Goal: Task Accomplishment & Management: Manage account settings

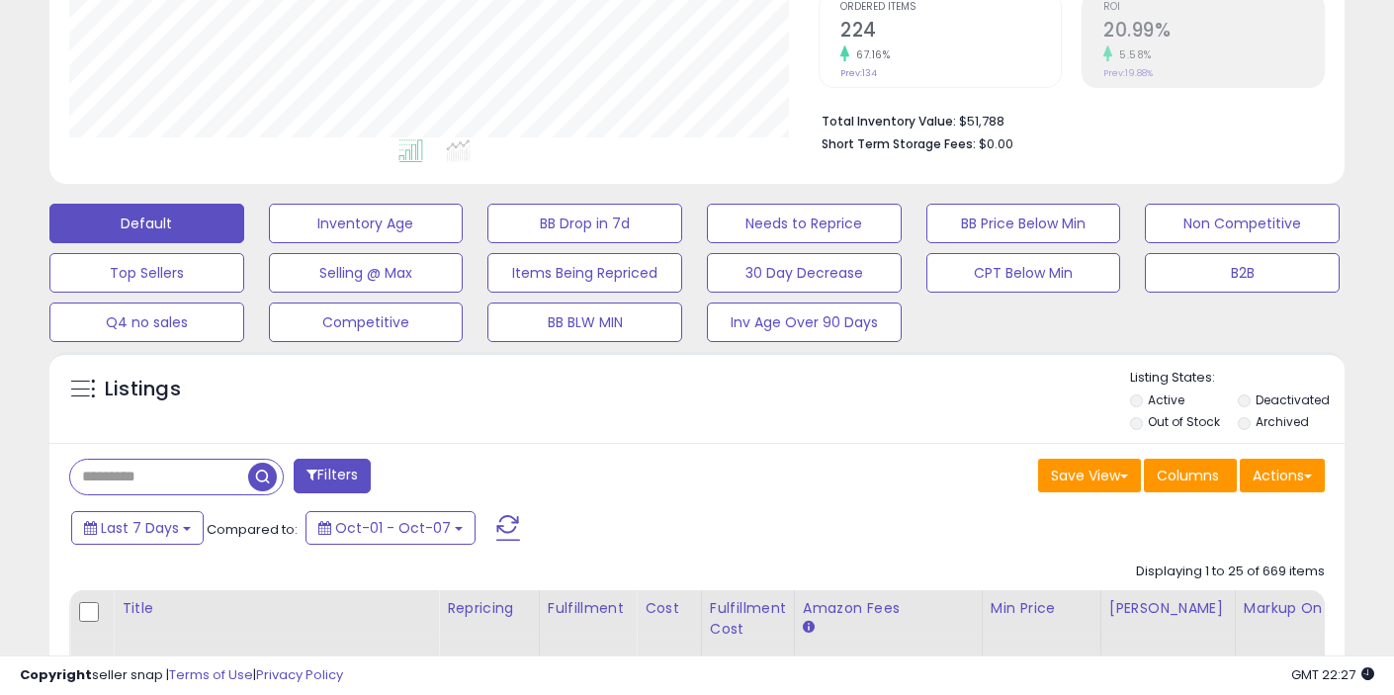
scroll to position [420, 0]
click at [1176, 419] on label "Out of Stock" at bounding box center [1184, 420] width 72 height 17
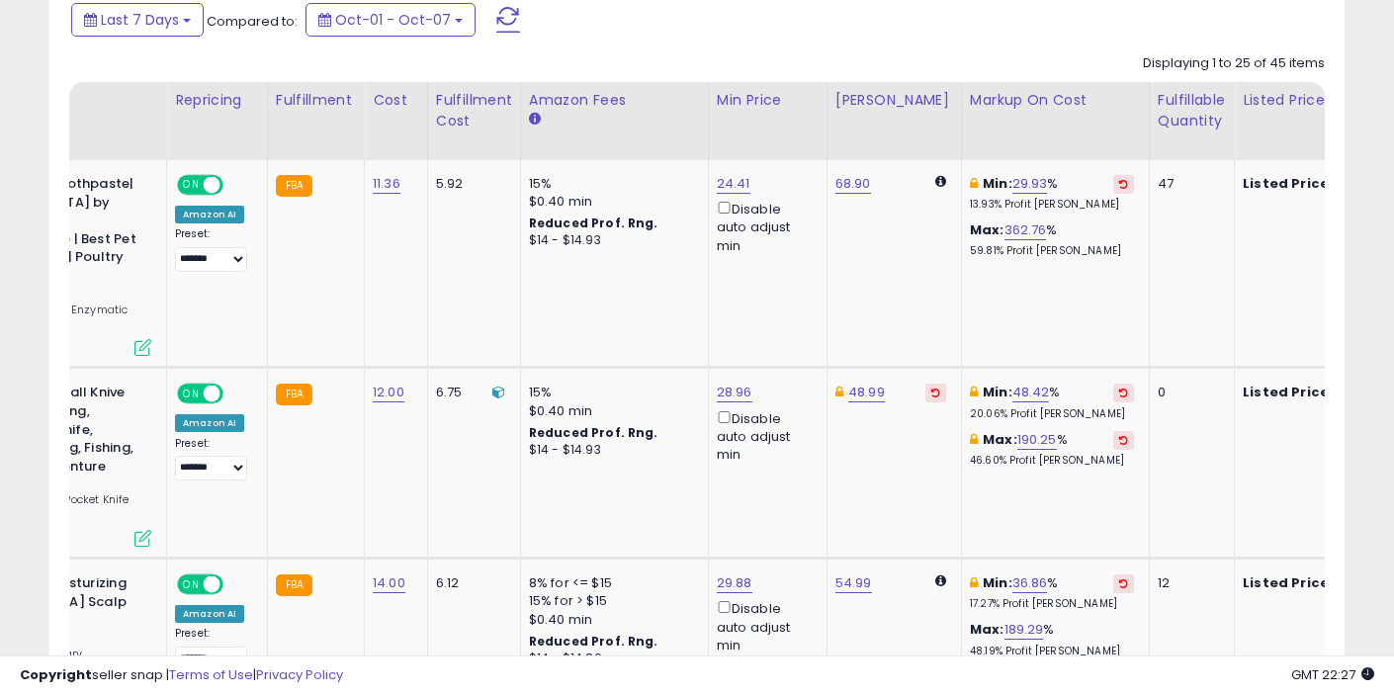
scroll to position [0, 0]
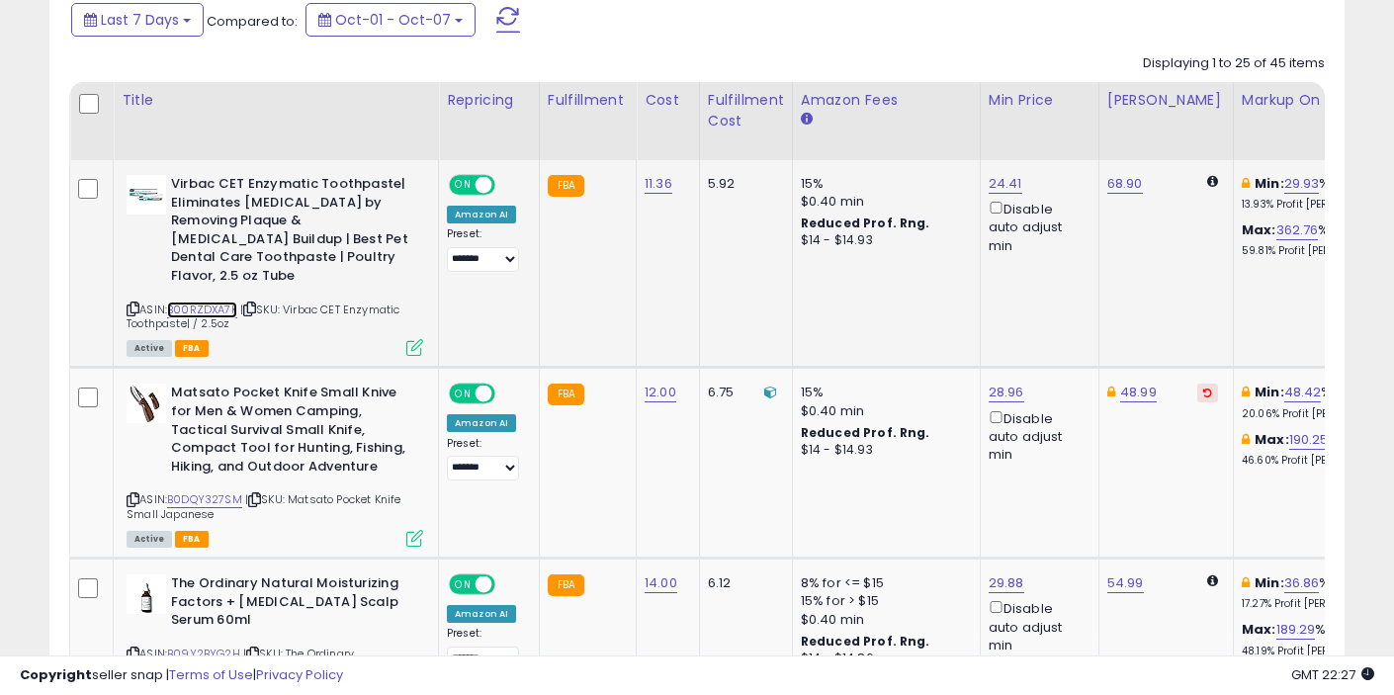
click at [223, 302] on link "B00RZDXA7K" at bounding box center [202, 310] width 70 height 17
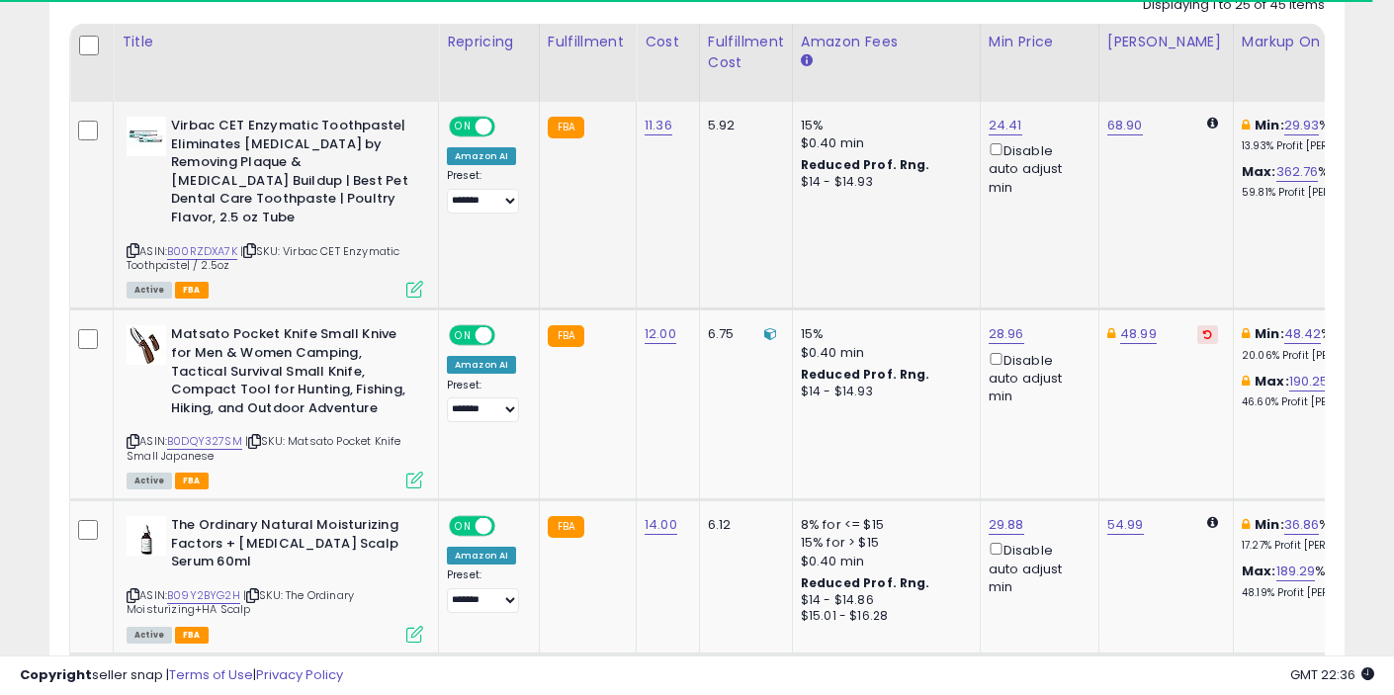
scroll to position [976, 0]
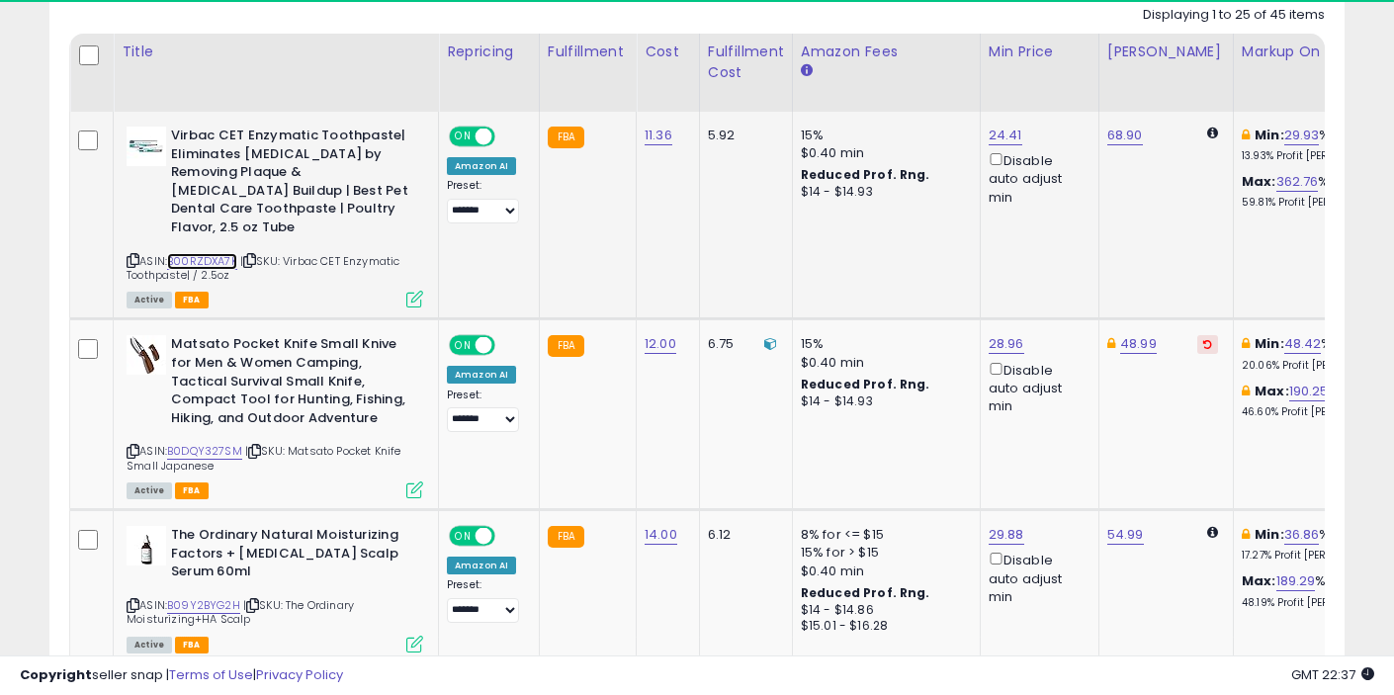
click at [218, 253] on link "B00RZDXA7K" at bounding box center [202, 261] width 70 height 17
click at [1002, 135] on link "24.41" at bounding box center [1006, 136] width 34 height 20
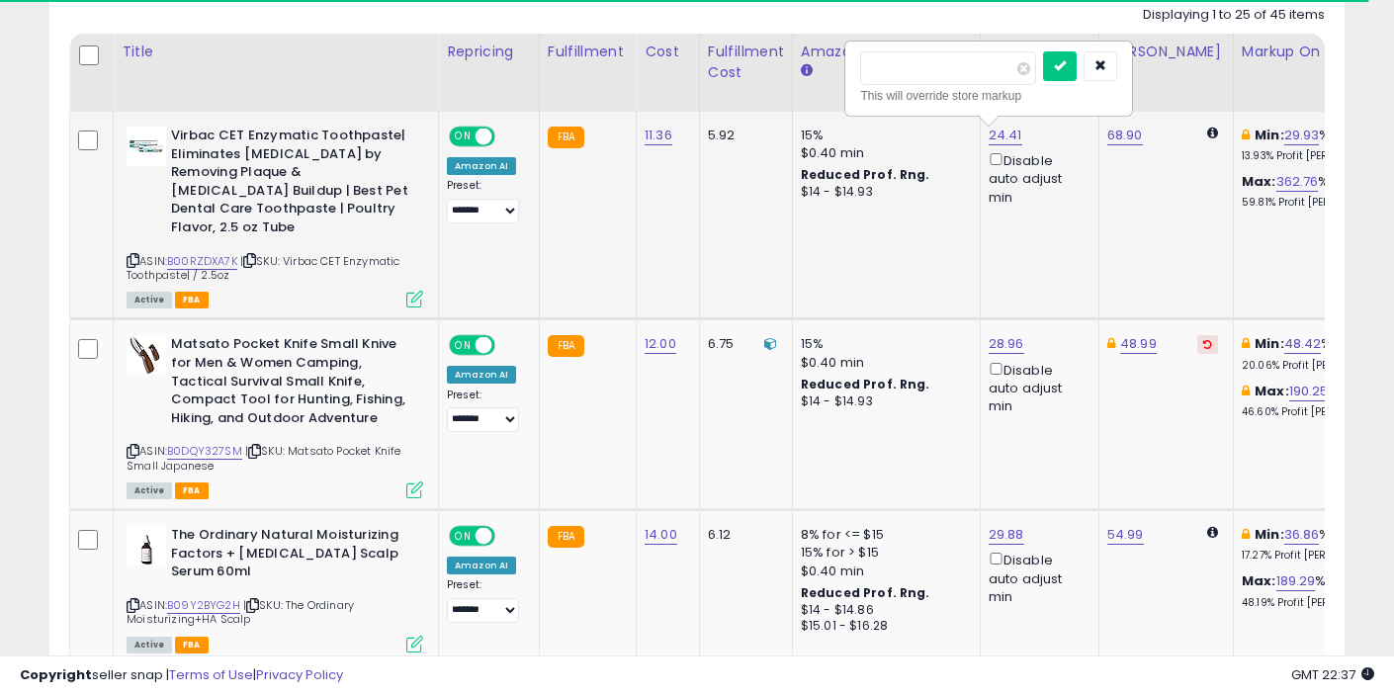
type input "**"
click button "submit" at bounding box center [1060, 66] width 34 height 30
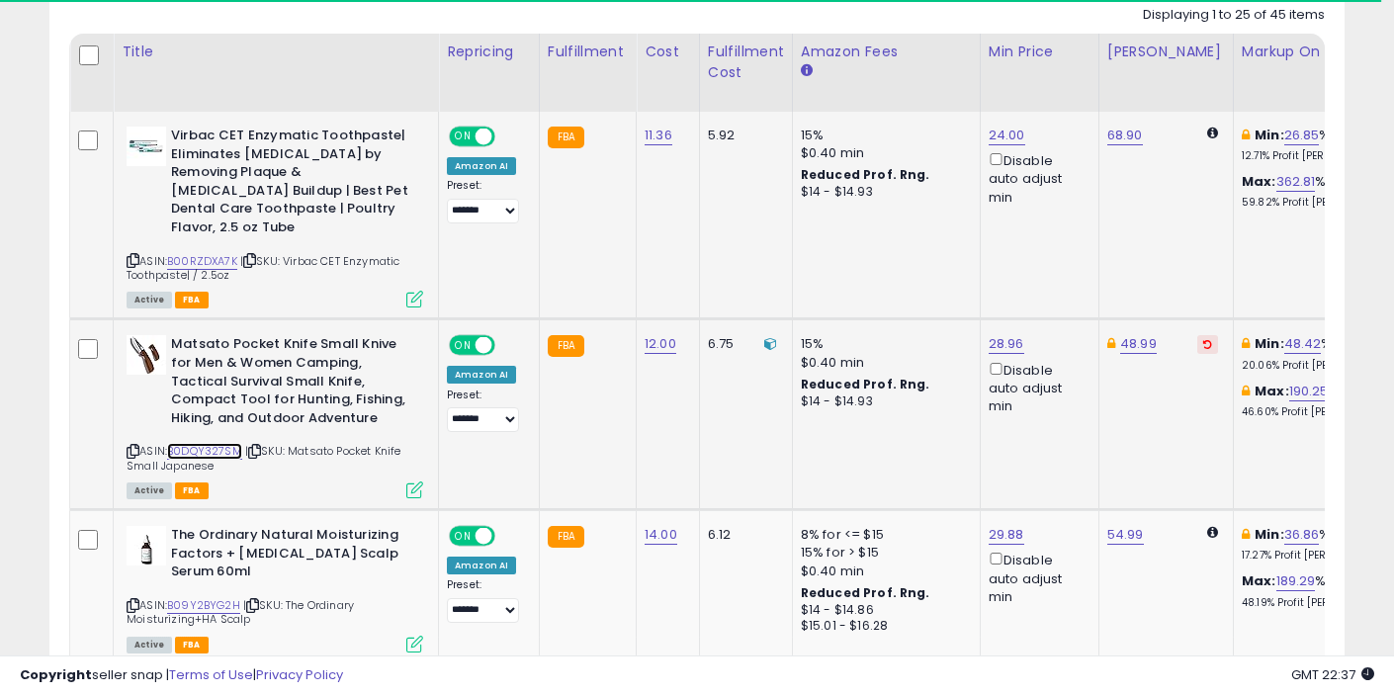
click at [231, 443] on link "B0DQY327SM" at bounding box center [204, 451] width 75 height 17
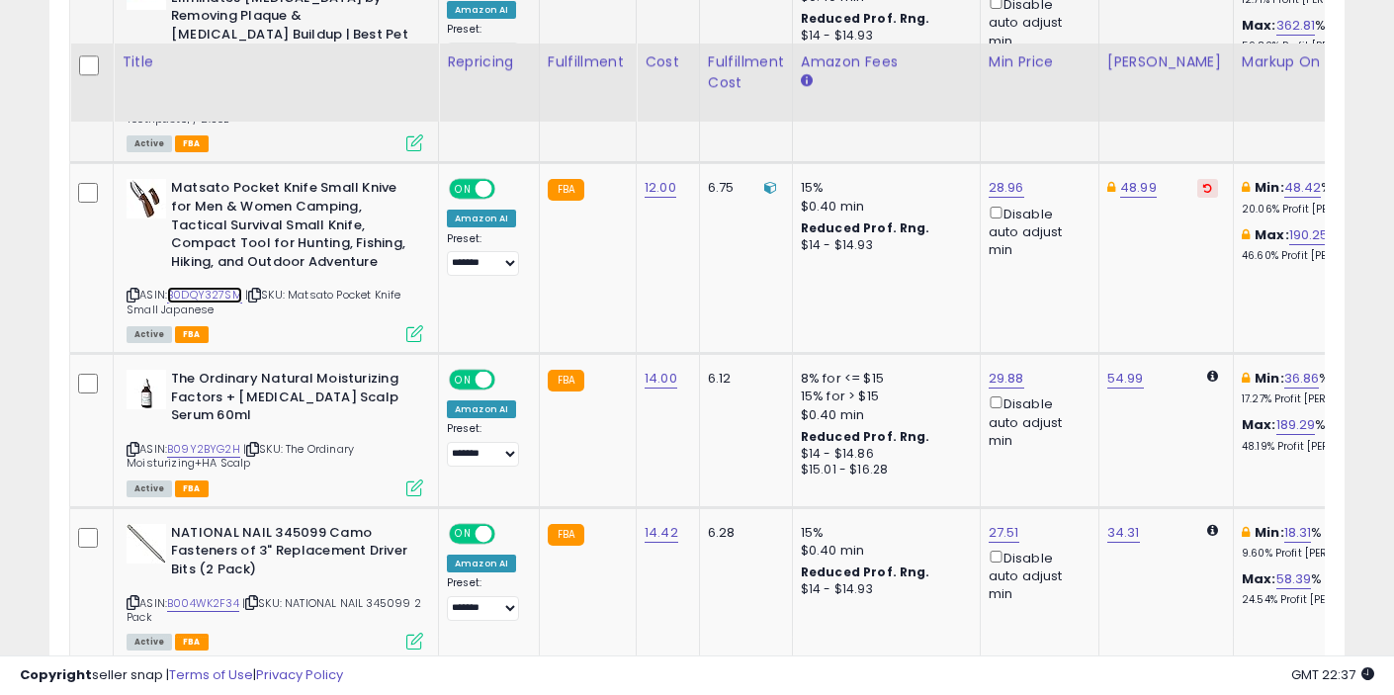
scroll to position [1203, 0]
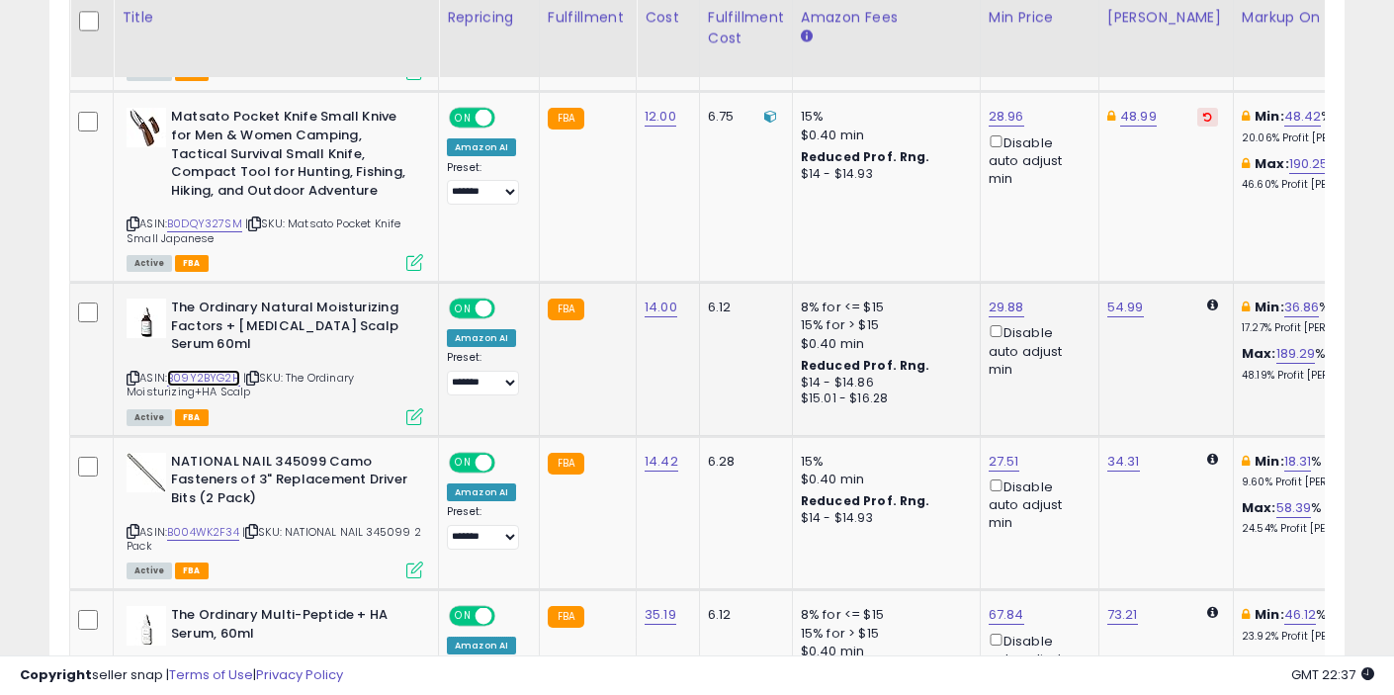
click at [226, 370] on link "B09Y2BYG2H" at bounding box center [203, 378] width 73 height 17
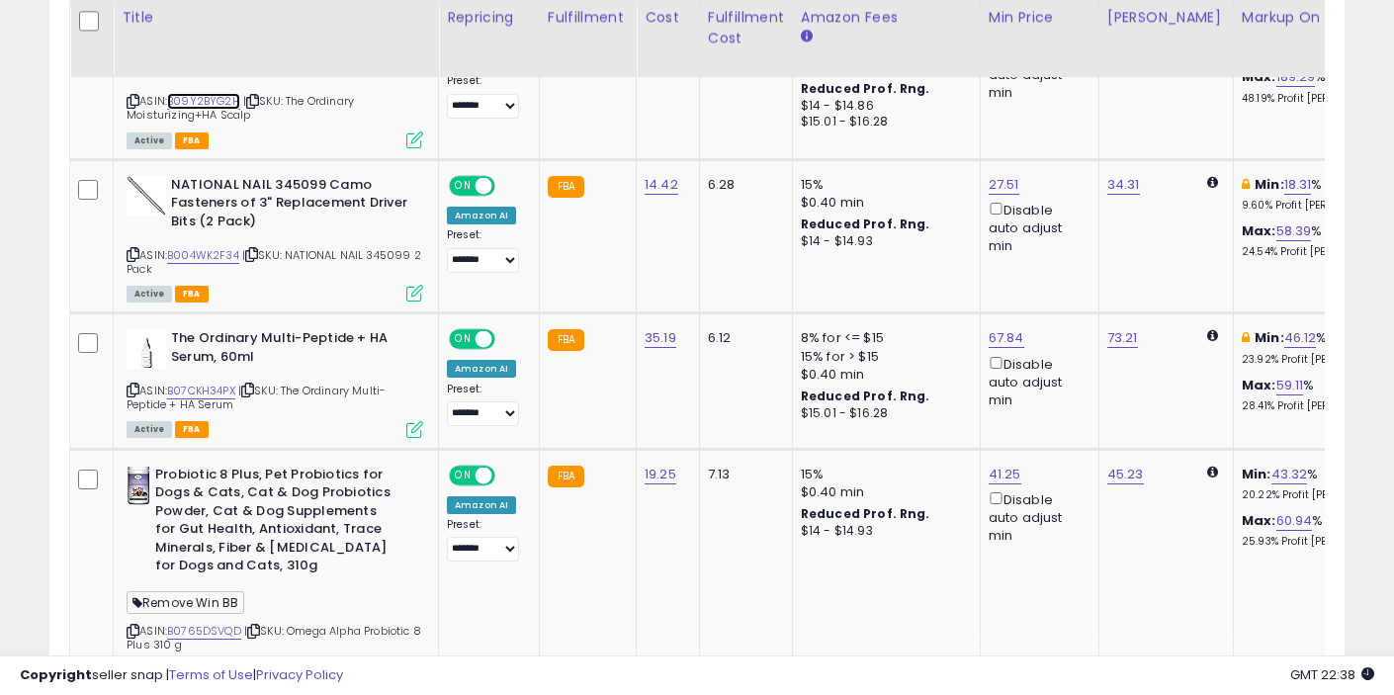
scroll to position [1487, 0]
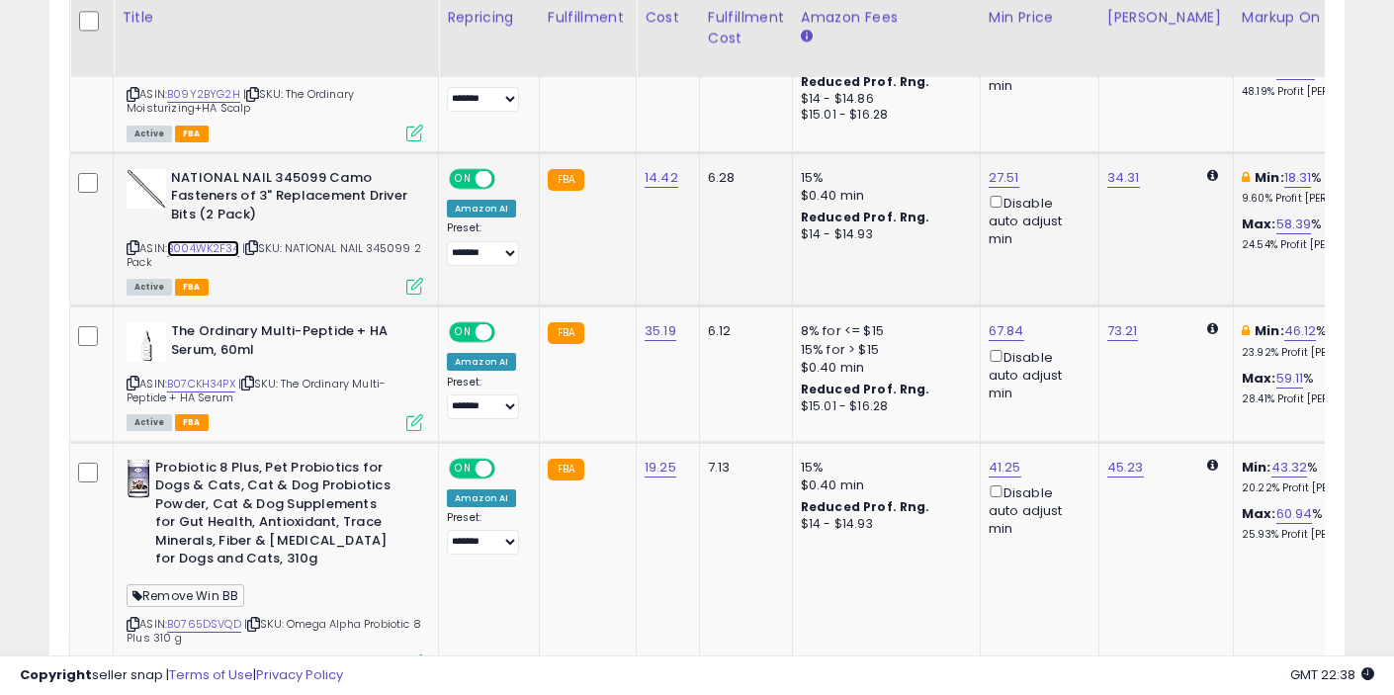
click at [231, 240] on link "B004WK2F34" at bounding box center [203, 248] width 72 height 17
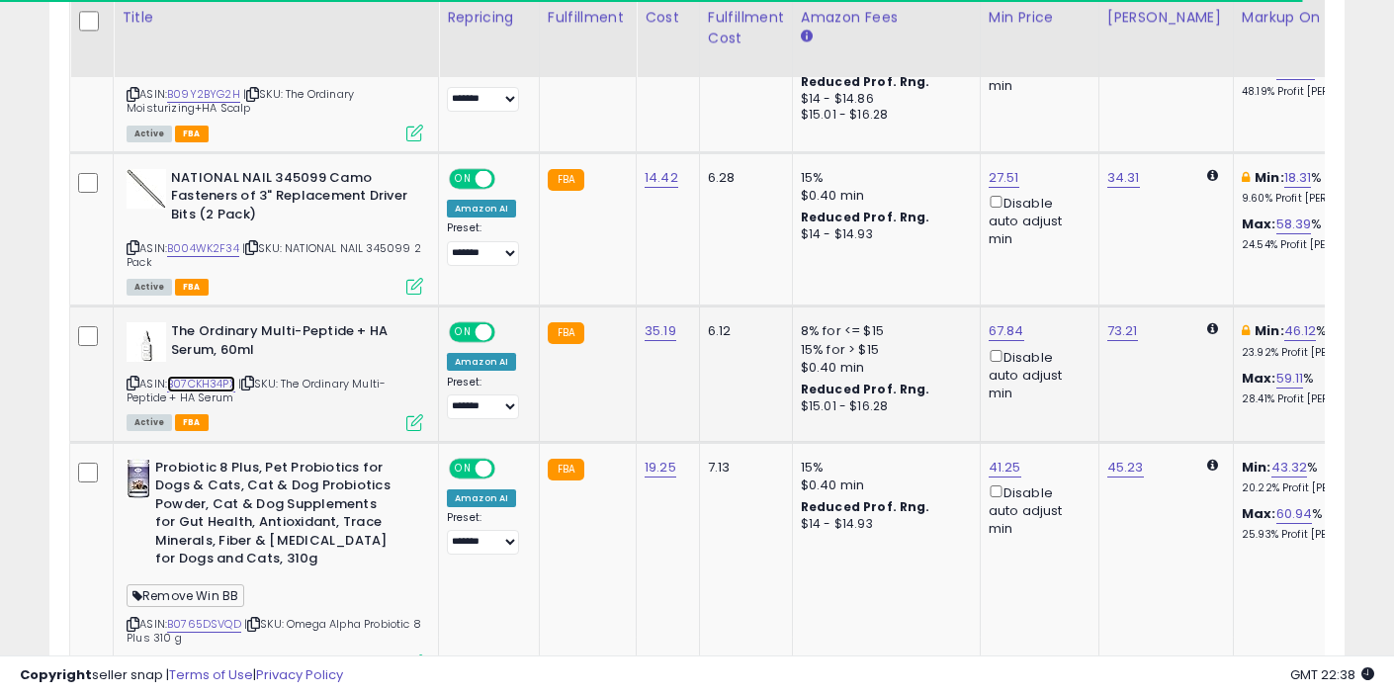
click at [226, 376] on link "B07CKH34PX" at bounding box center [201, 384] width 68 height 17
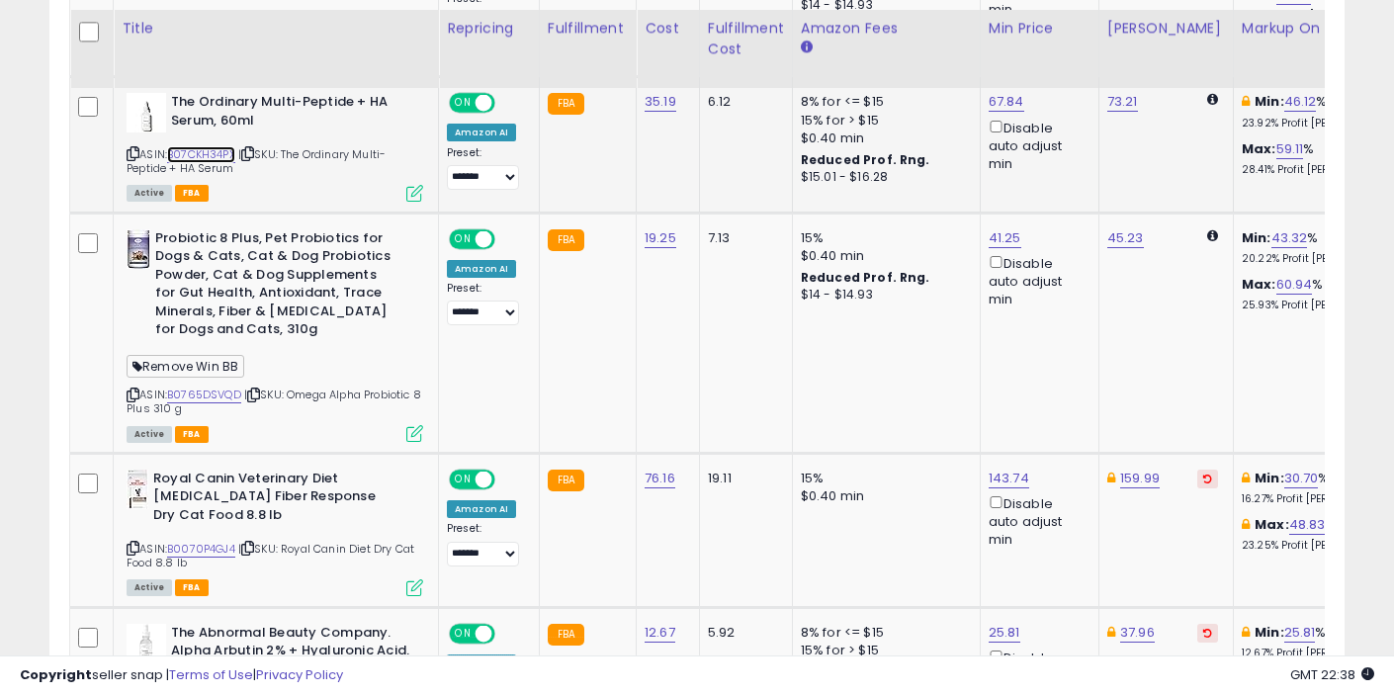
scroll to position [1755, 0]
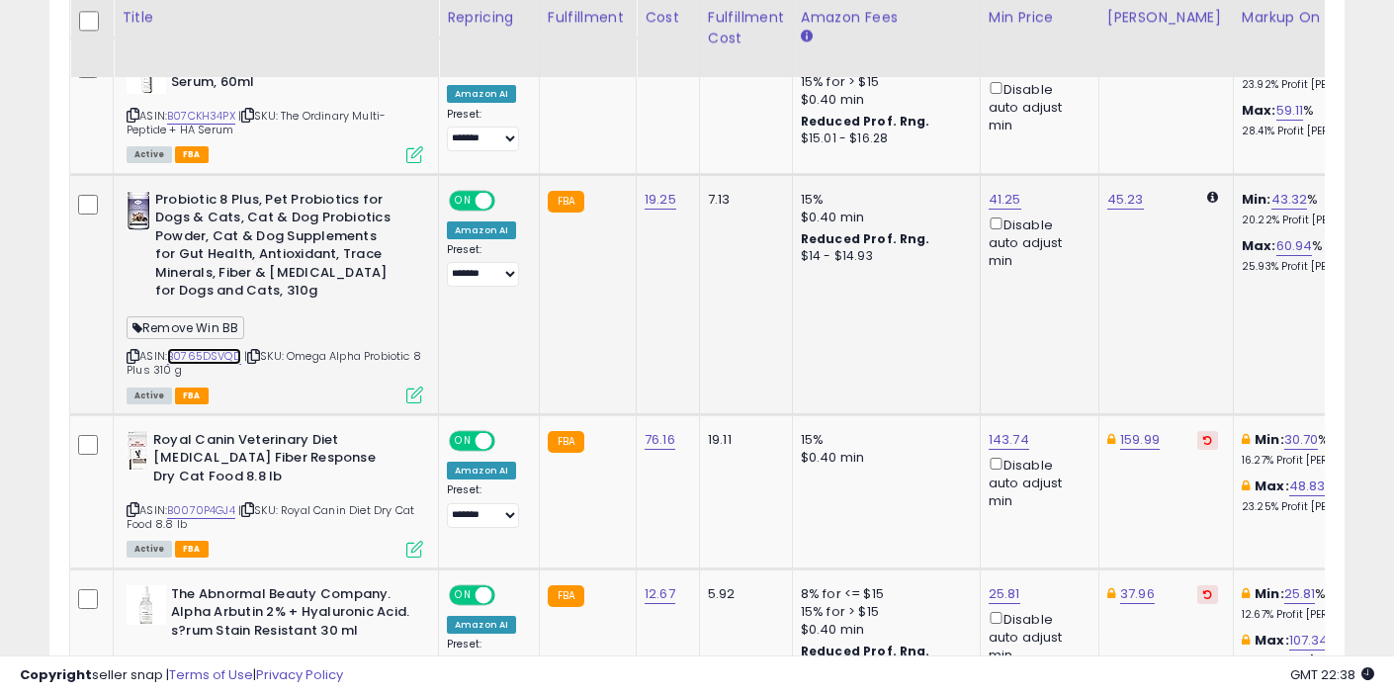
click at [207, 348] on link "B0765DSVQD" at bounding box center [204, 356] width 74 height 17
click at [206, 502] on link "B0070P4GJ4" at bounding box center [201, 510] width 68 height 17
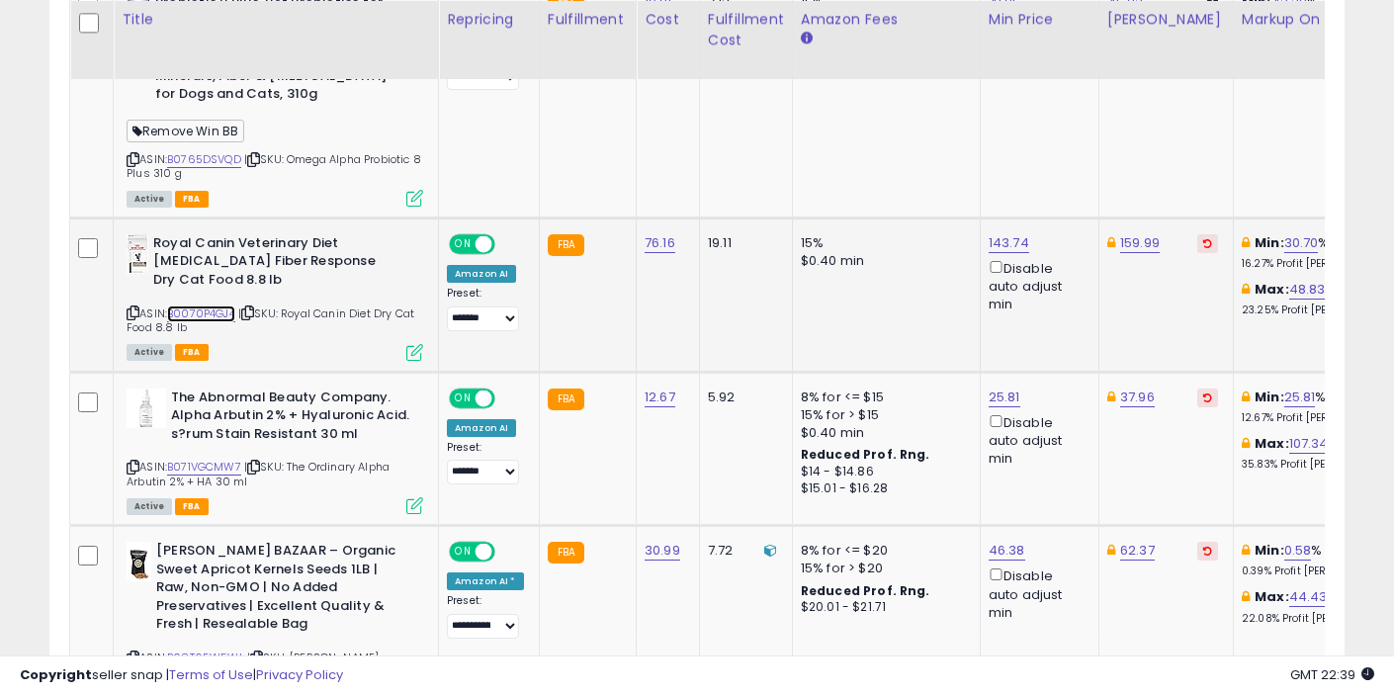
scroll to position [1953, 0]
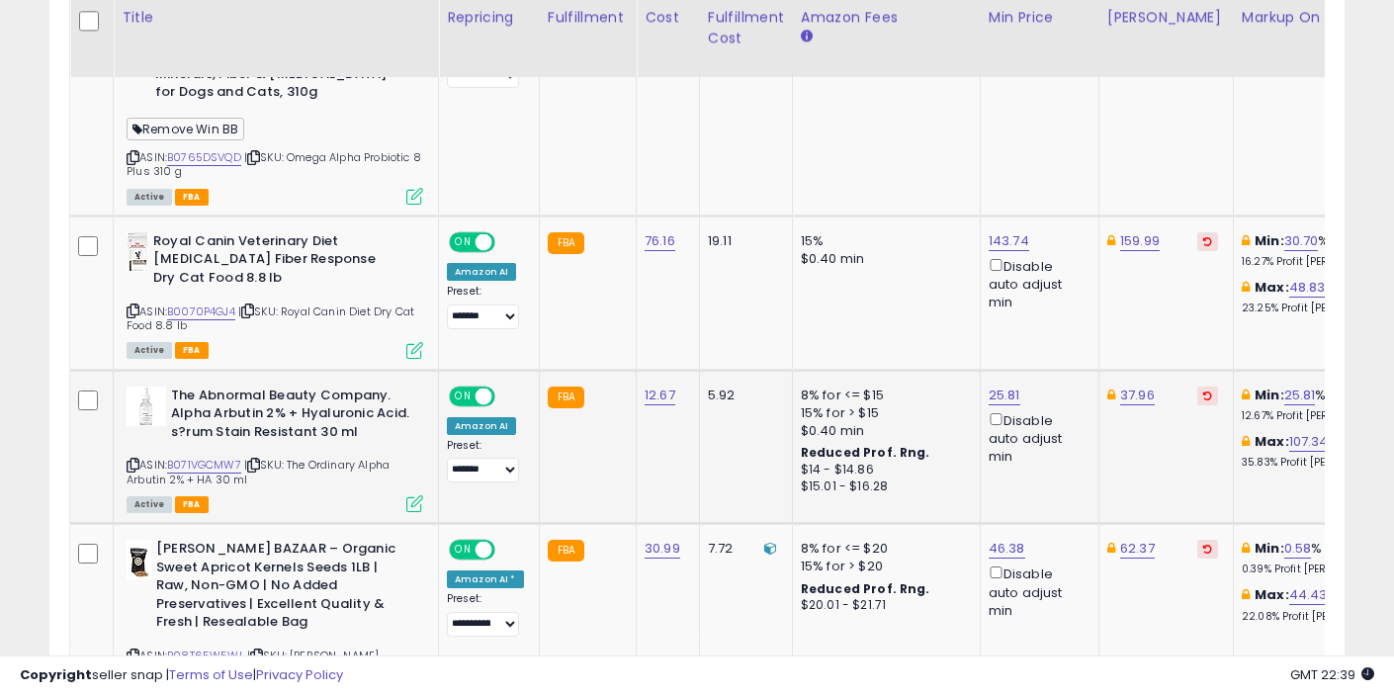
click at [223, 457] on span "| SKU: The Ordinary Alpha Arbutin 2% + HA 30 ml" at bounding box center [258, 472] width 263 height 30
click at [218, 457] on link "B071VGCMW7" at bounding box center [204, 465] width 74 height 17
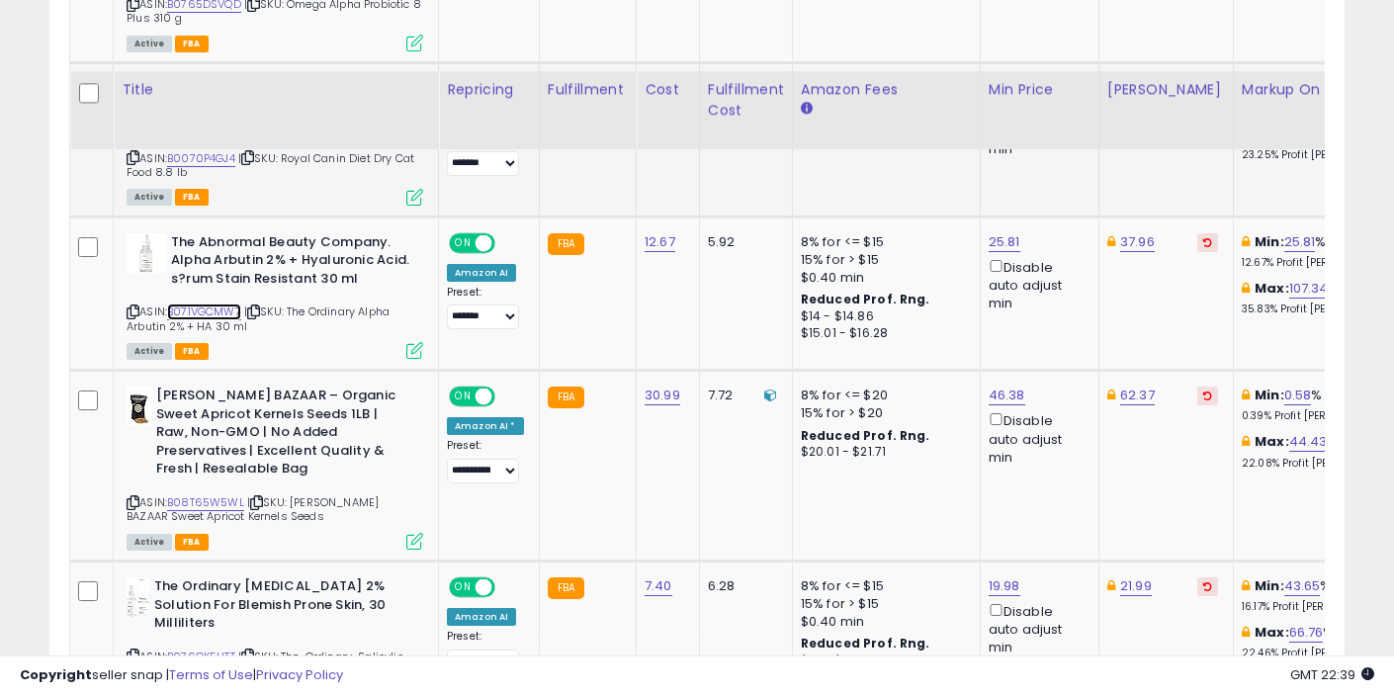
scroll to position [2181, 0]
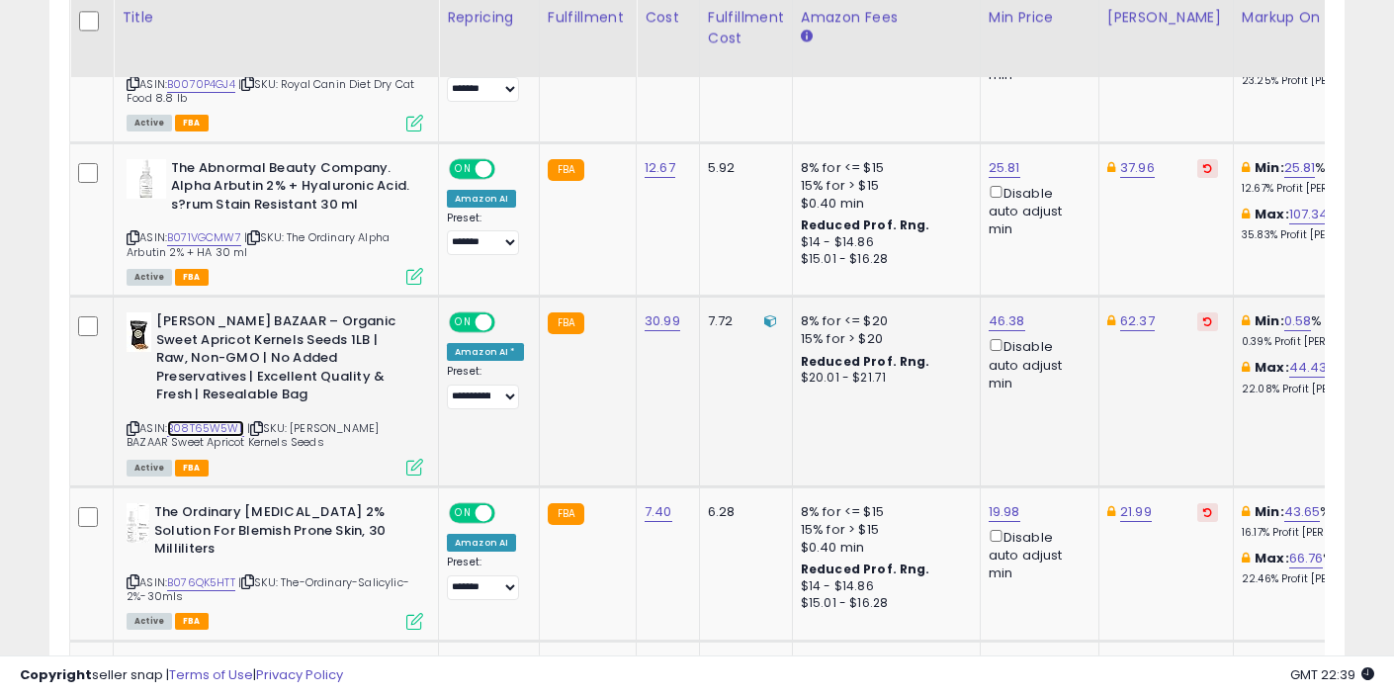
click at [217, 420] on link "B08T65W5WL" at bounding box center [205, 428] width 77 height 17
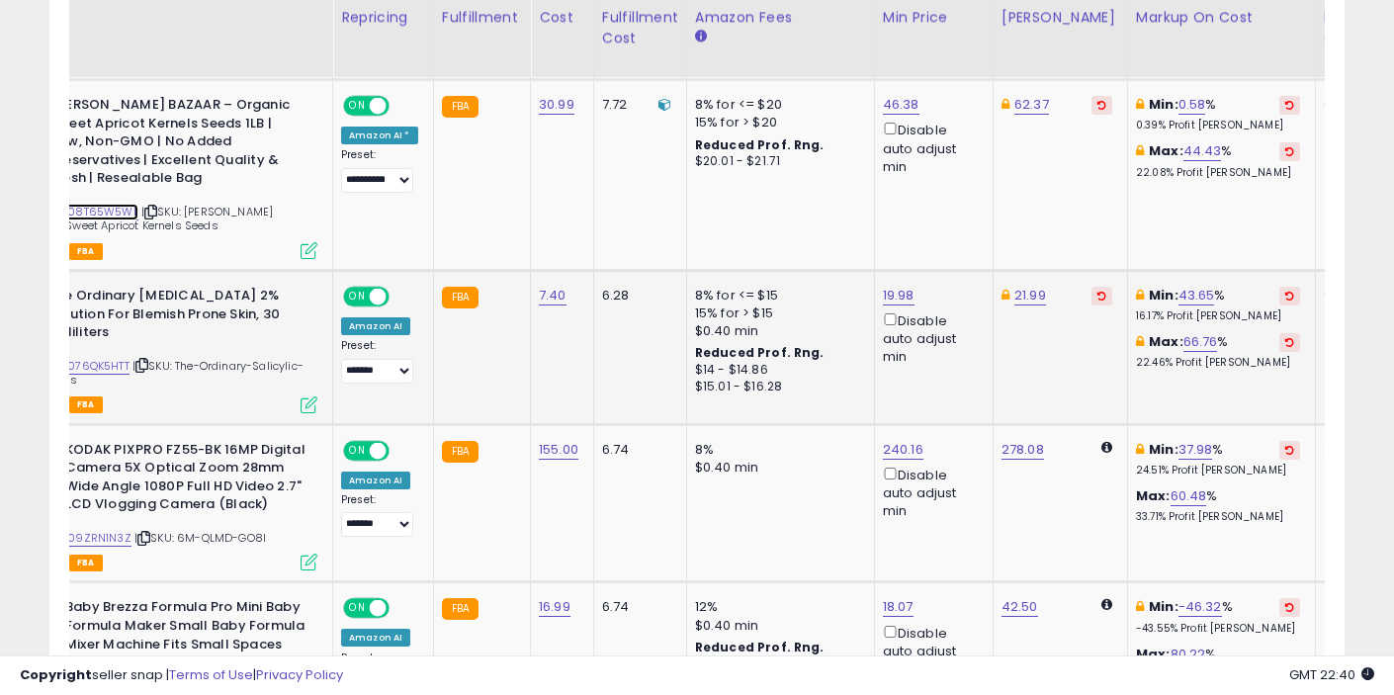
scroll to position [0, 0]
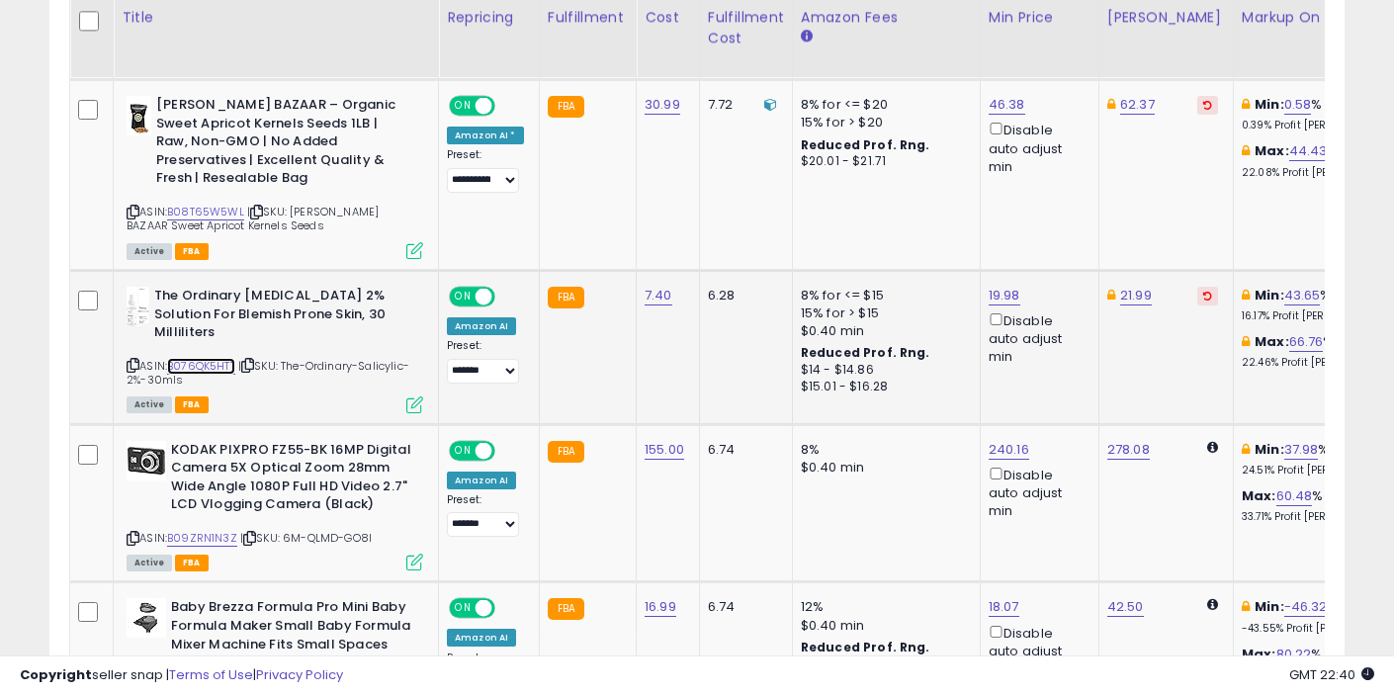
click at [216, 358] on link "B076QK5HTT" at bounding box center [201, 366] width 68 height 17
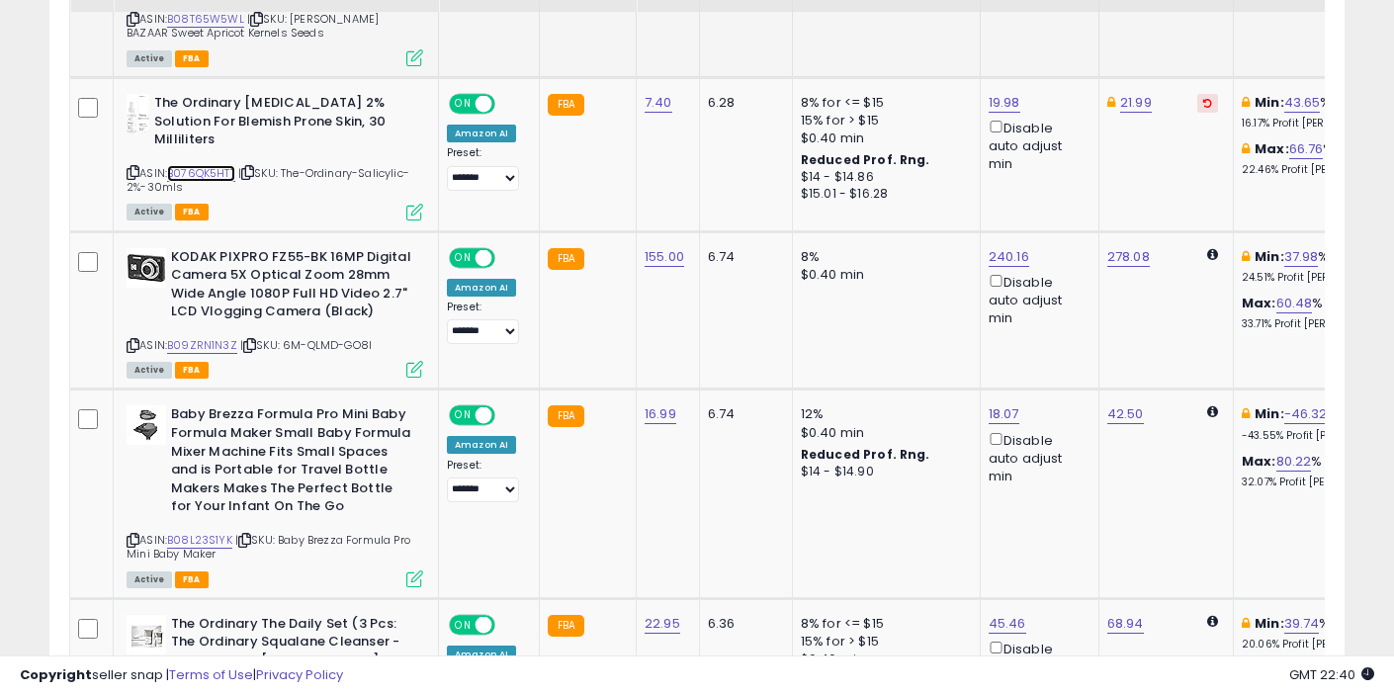
scroll to position [2591, 0]
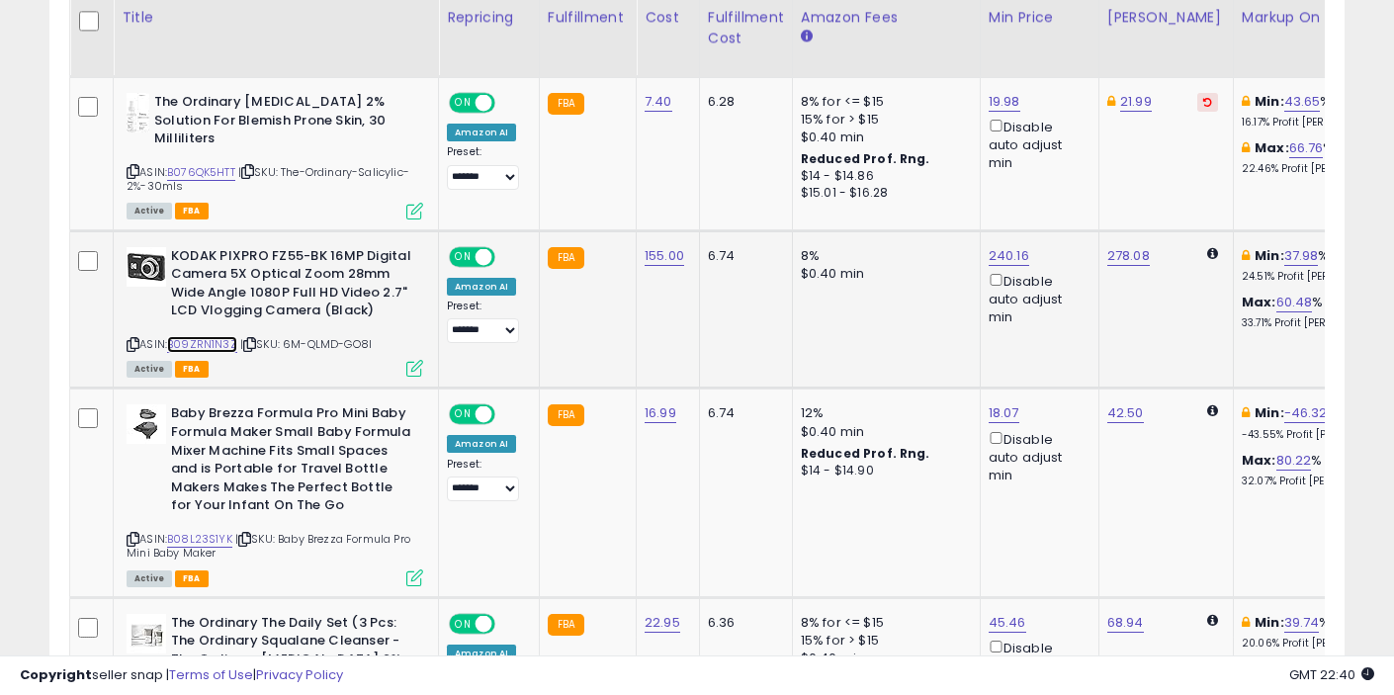
click at [216, 336] on link "B09ZRN1N3Z" at bounding box center [202, 344] width 70 height 17
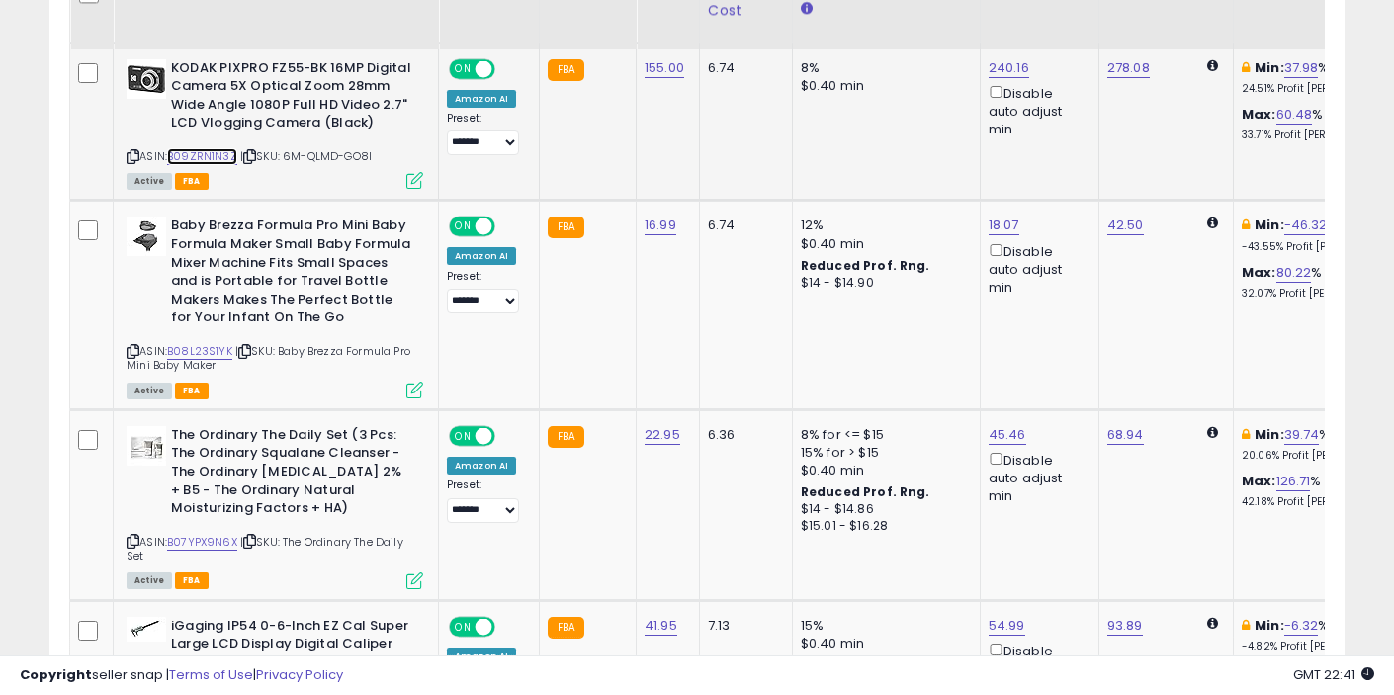
scroll to position [2785, 0]
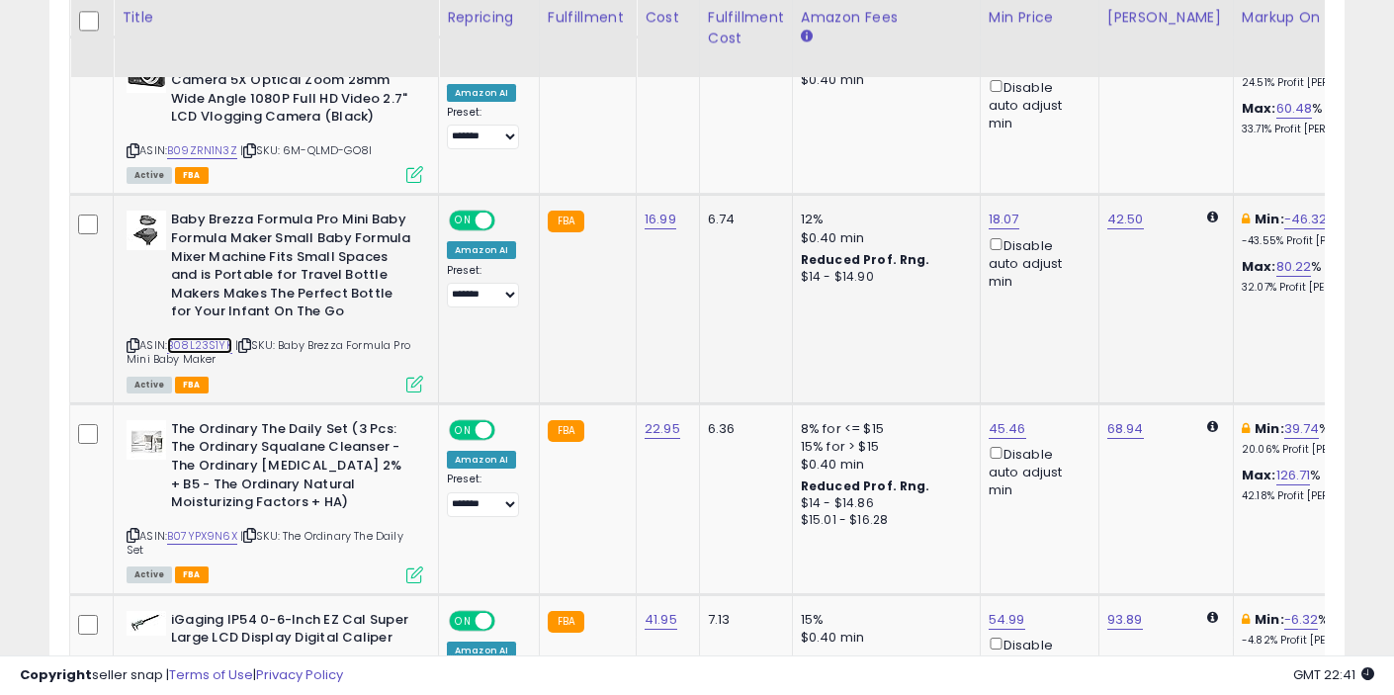
click at [223, 337] on link "B08L23S1YK" at bounding box center [199, 345] width 65 height 17
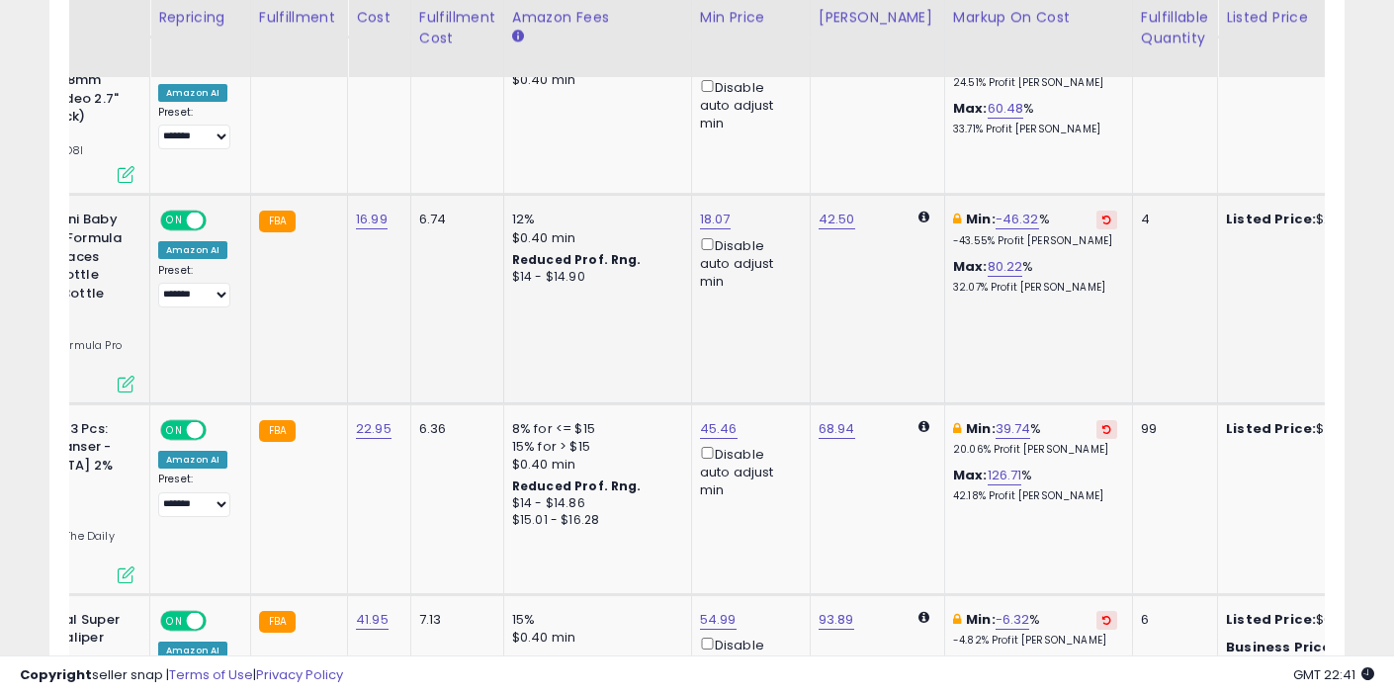
scroll to position [0, 0]
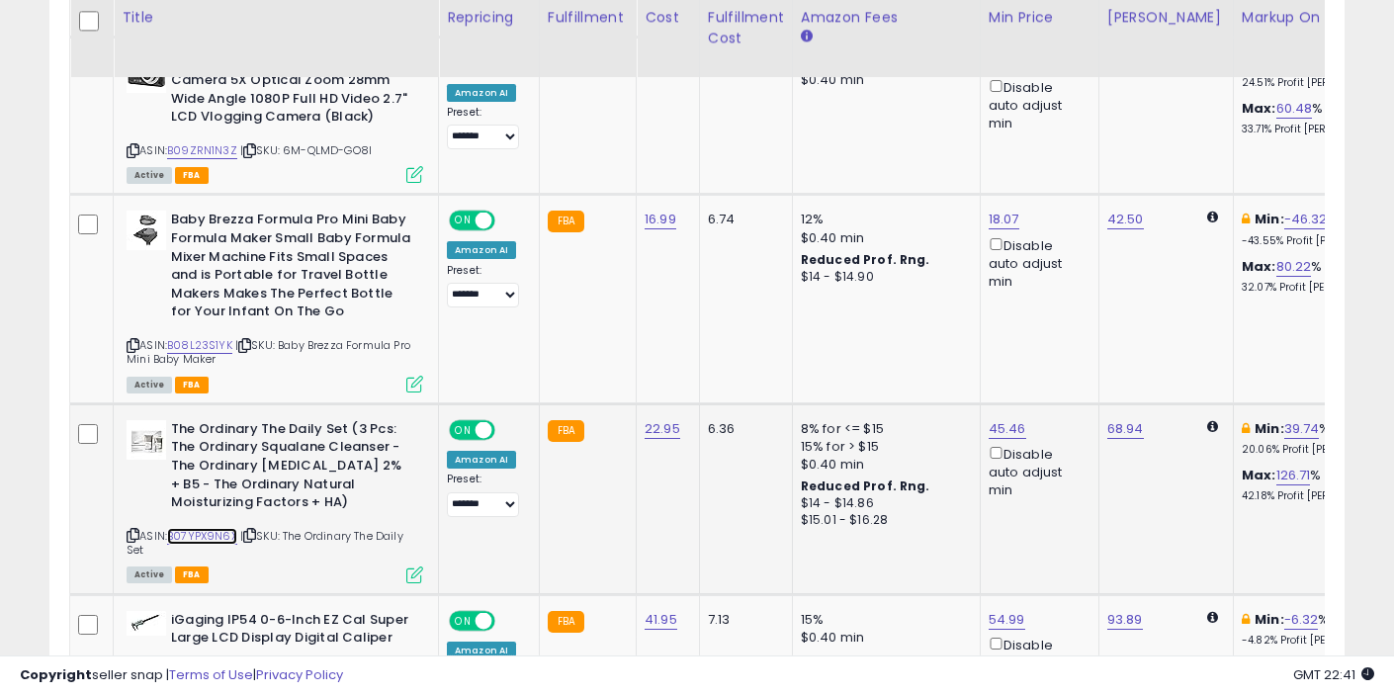
click at [219, 528] on link "B07YPX9N6X" at bounding box center [202, 536] width 70 height 17
click at [1016, 419] on link "45.46" at bounding box center [1008, 429] width 38 height 20
type input "*****"
click button "submit" at bounding box center [1063, 342] width 34 height 30
click at [208, 528] on link "B07YPX9N6X" at bounding box center [202, 536] width 70 height 17
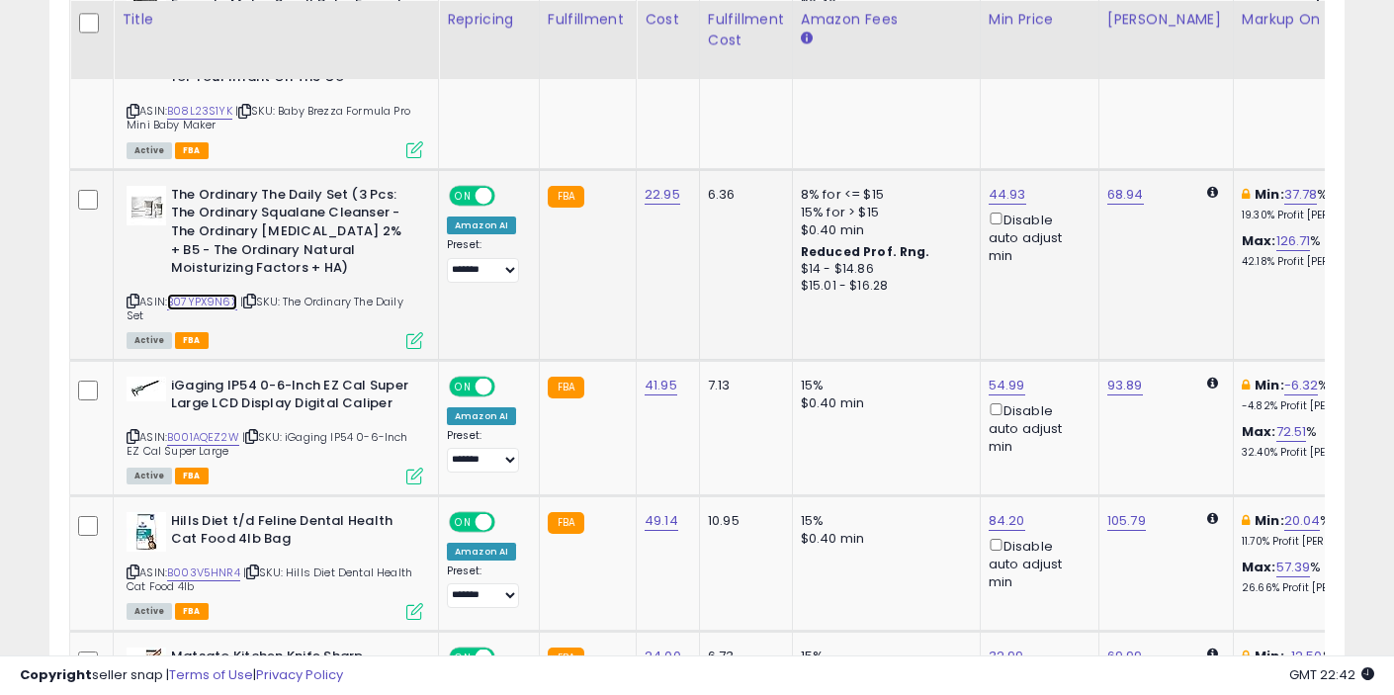
scroll to position [3021, 0]
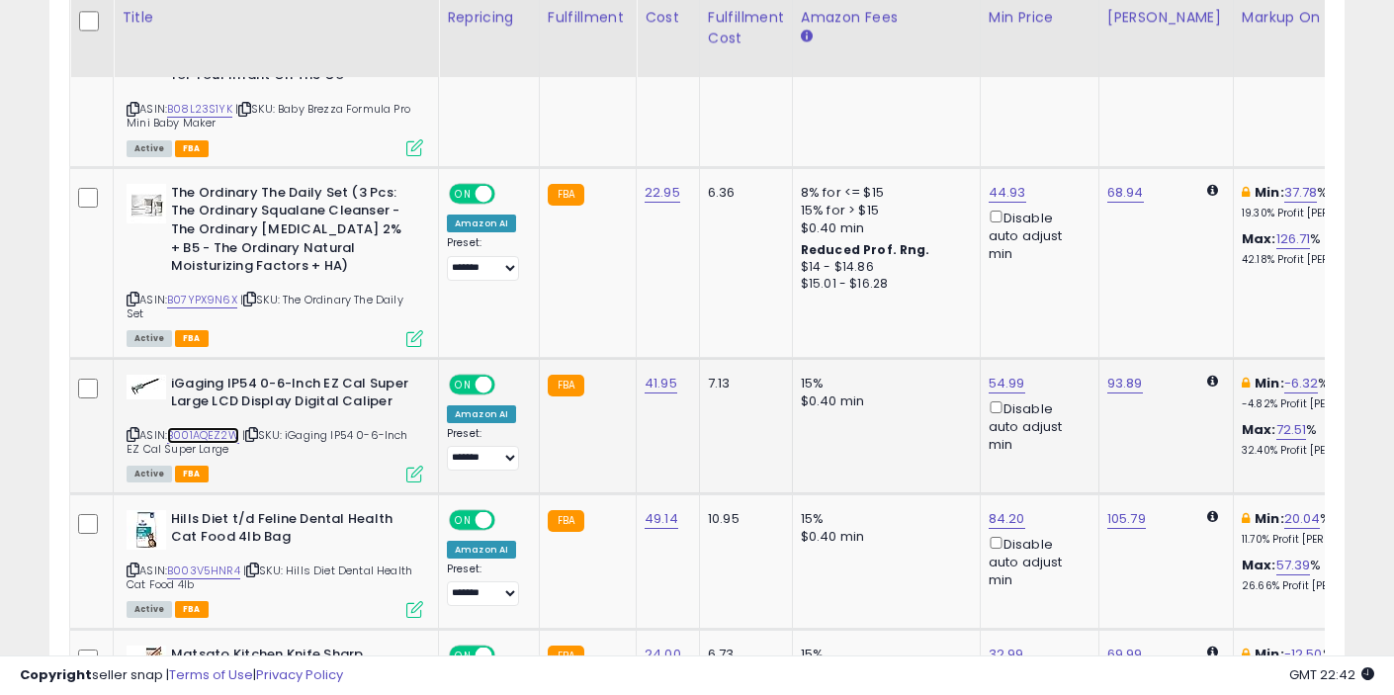
click at [217, 427] on link "B001AQEZ2W" at bounding box center [203, 435] width 72 height 17
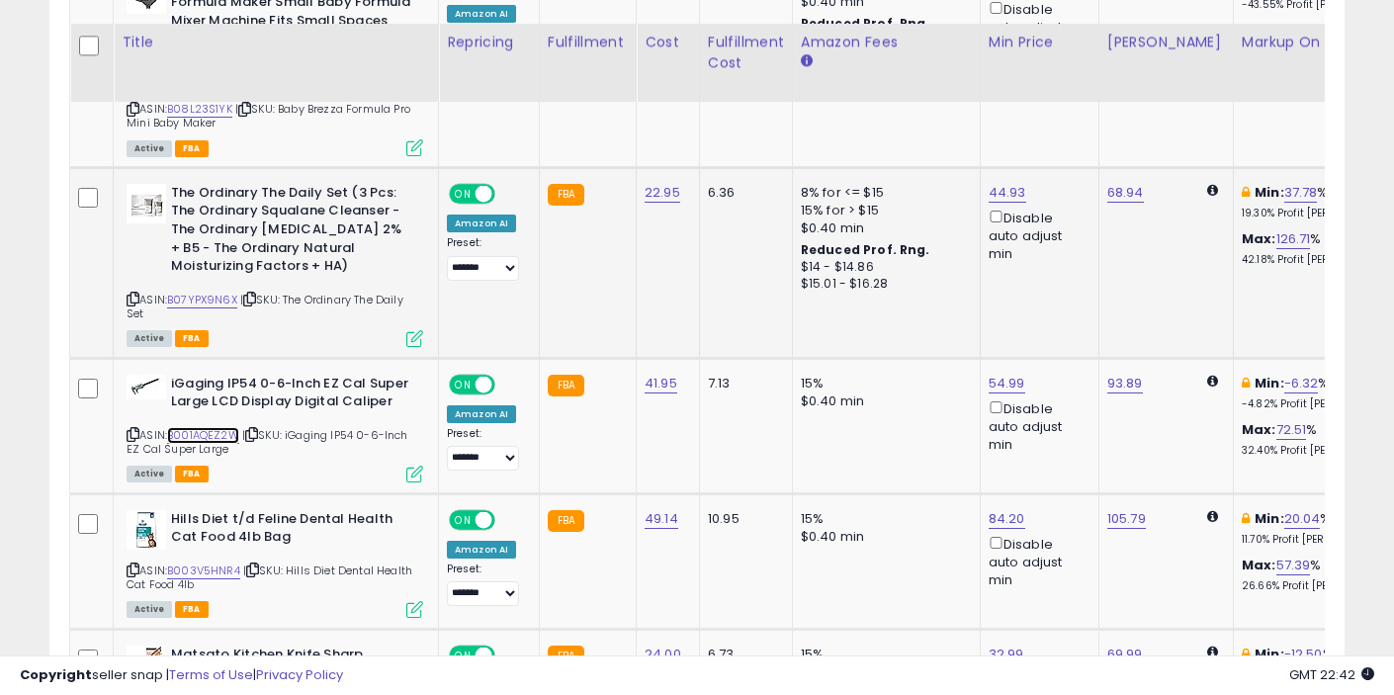
scroll to position [3176, 0]
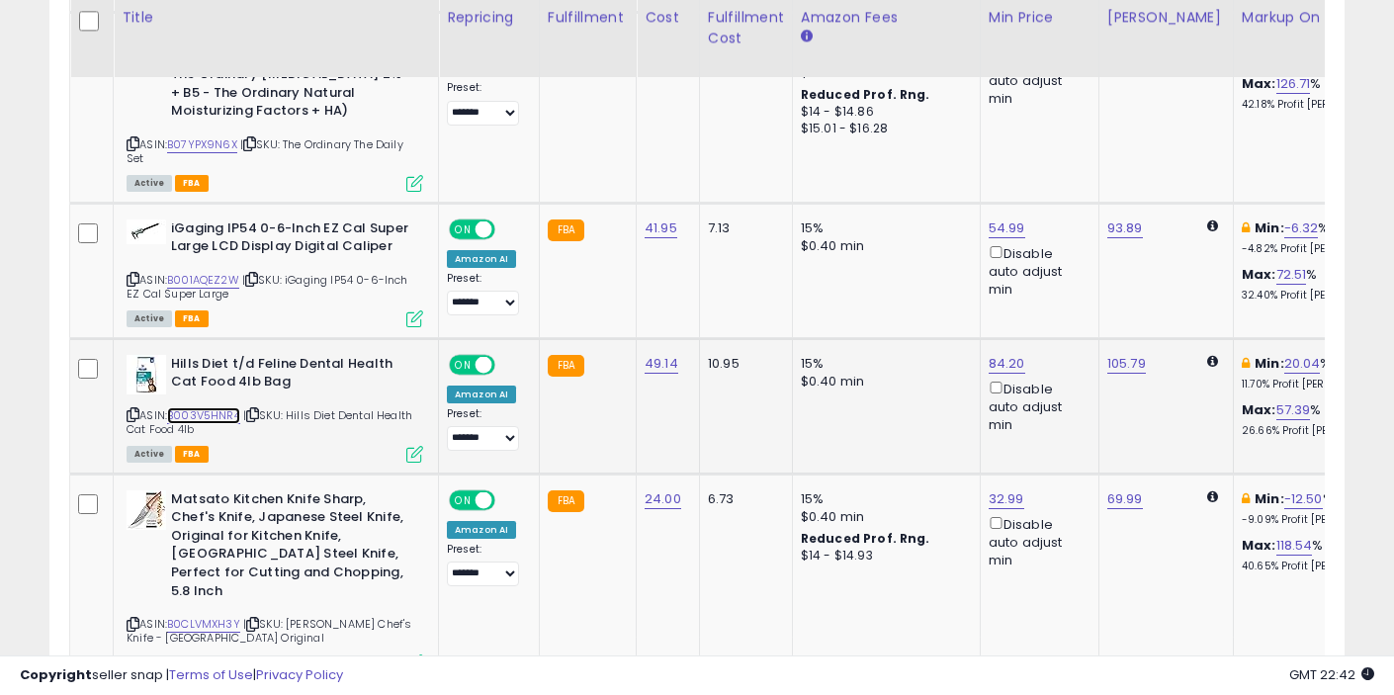
click at [215, 407] on link "B003V5HNR4" at bounding box center [203, 415] width 73 height 17
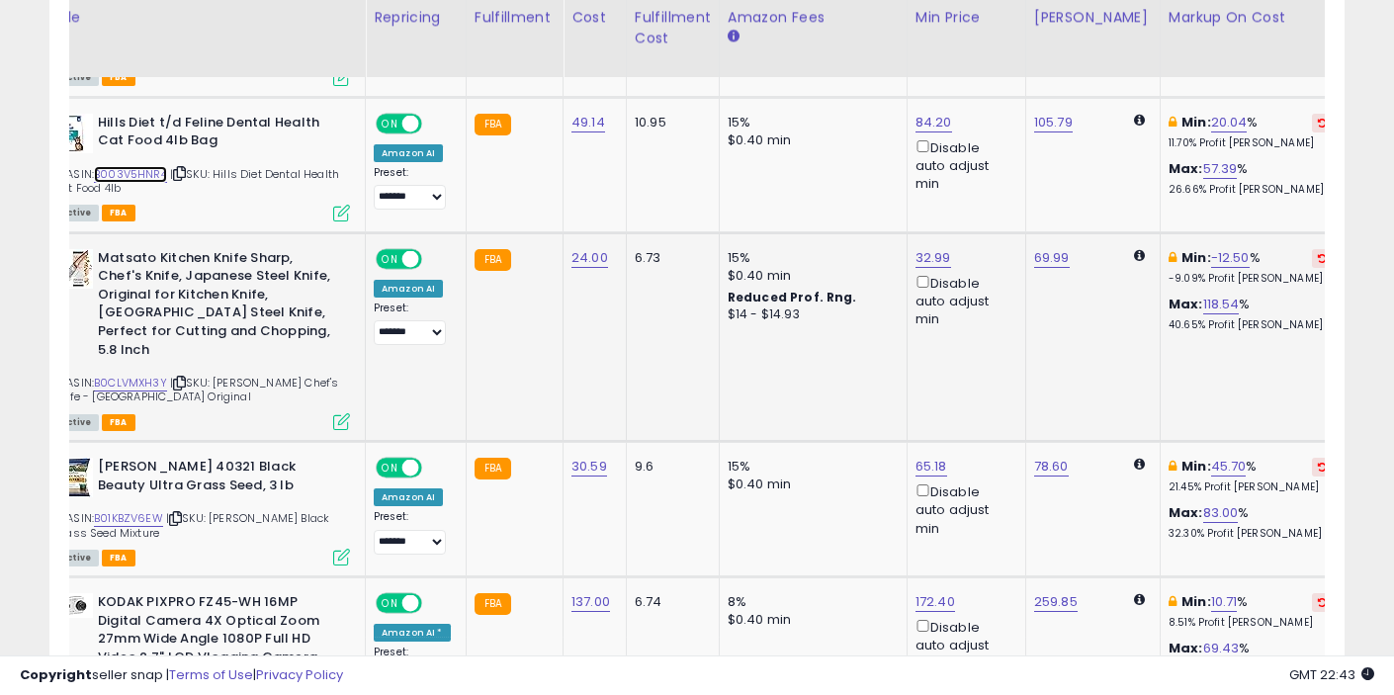
scroll to position [0, 0]
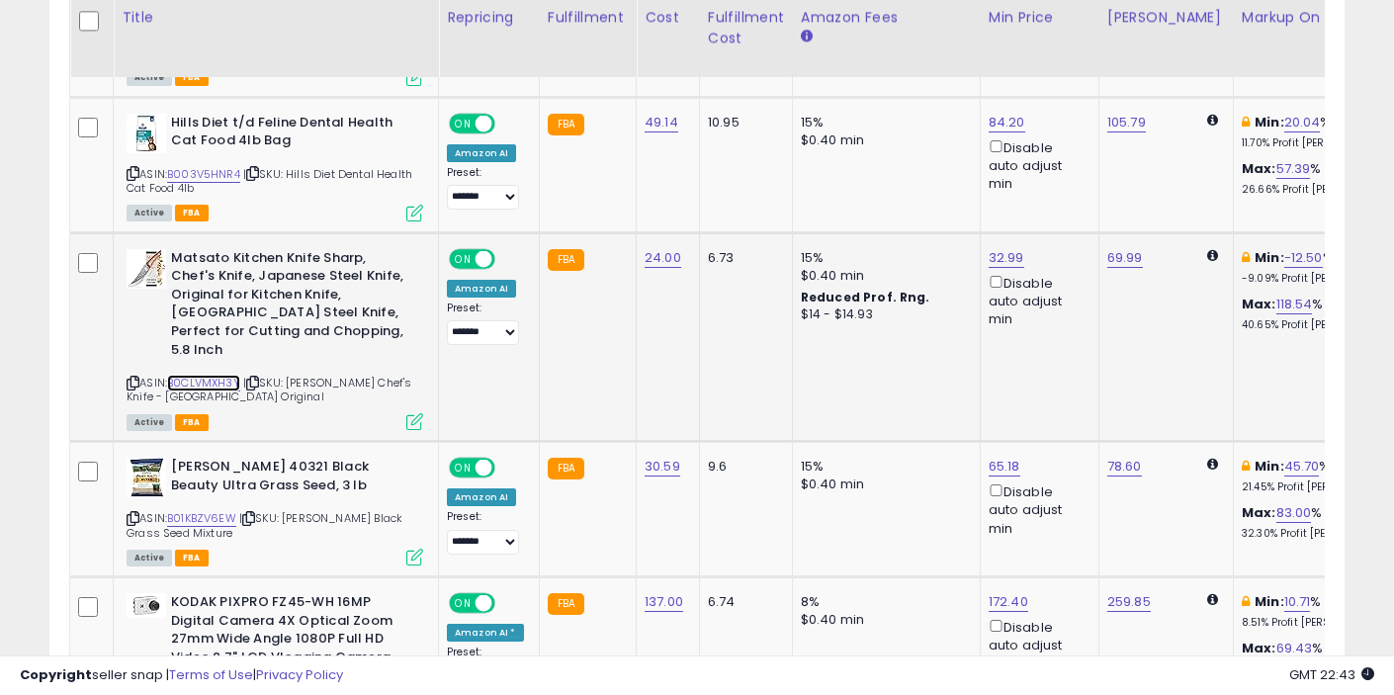
click at [216, 375] on link "B0CLVMXH3Y" at bounding box center [203, 383] width 73 height 17
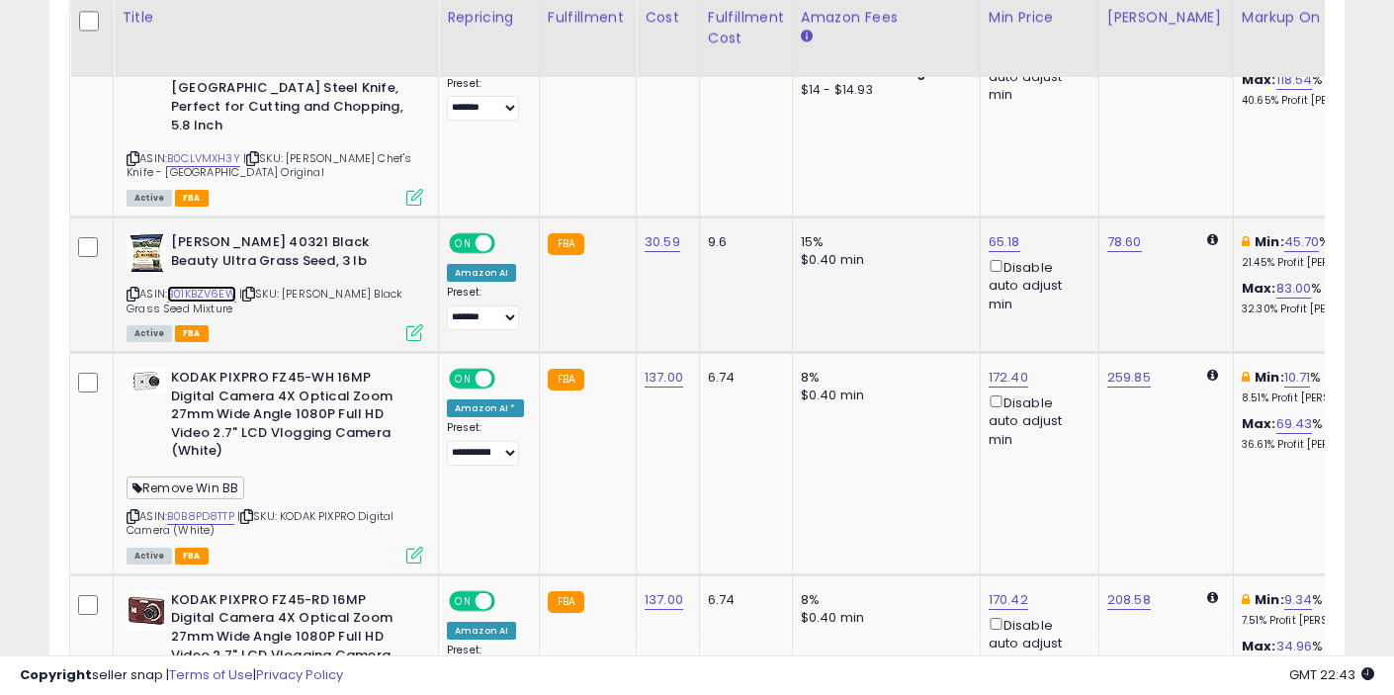
click at [212, 286] on link "B01KBZV6EW" at bounding box center [201, 294] width 69 height 17
click at [989, 217] on td "65.18 Disable auto adjust min" at bounding box center [1039, 284] width 119 height 135
click at [996, 232] on link "65.18" at bounding box center [1005, 242] width 32 height 20
type input "*****"
click button "submit" at bounding box center [1061, 137] width 34 height 30
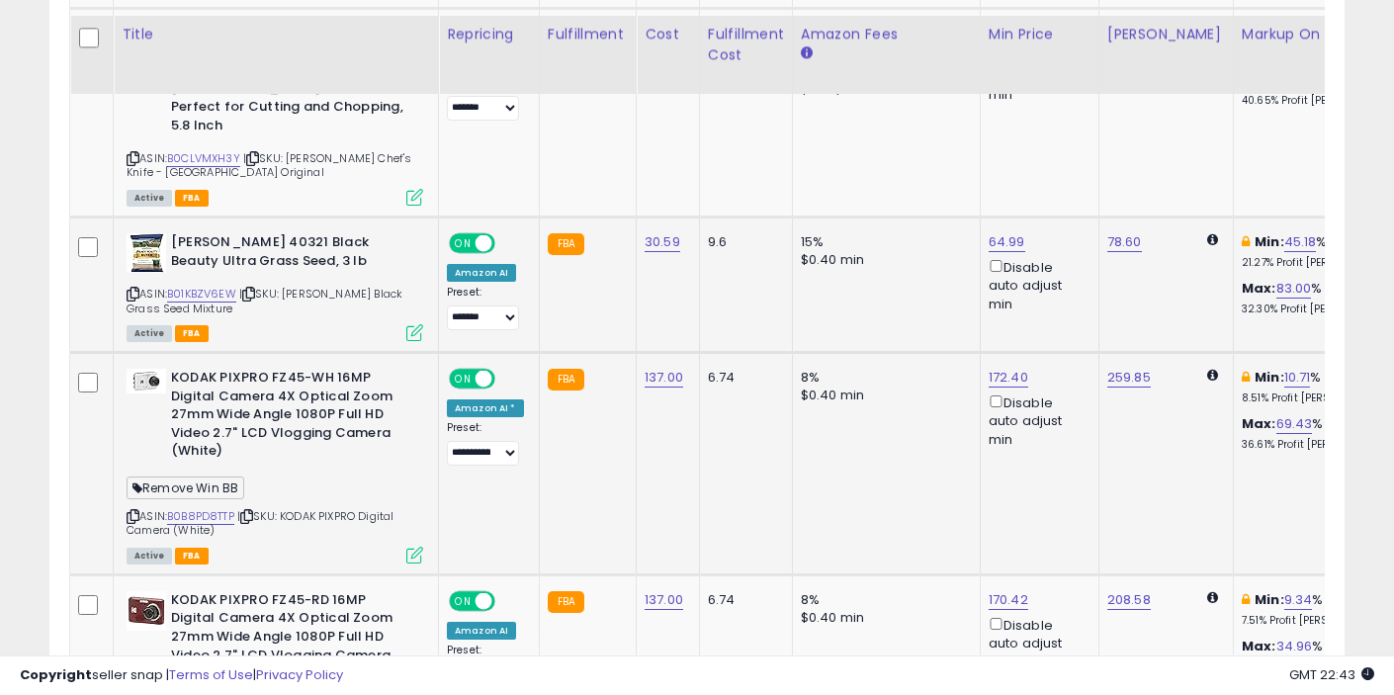
scroll to position [3717, 0]
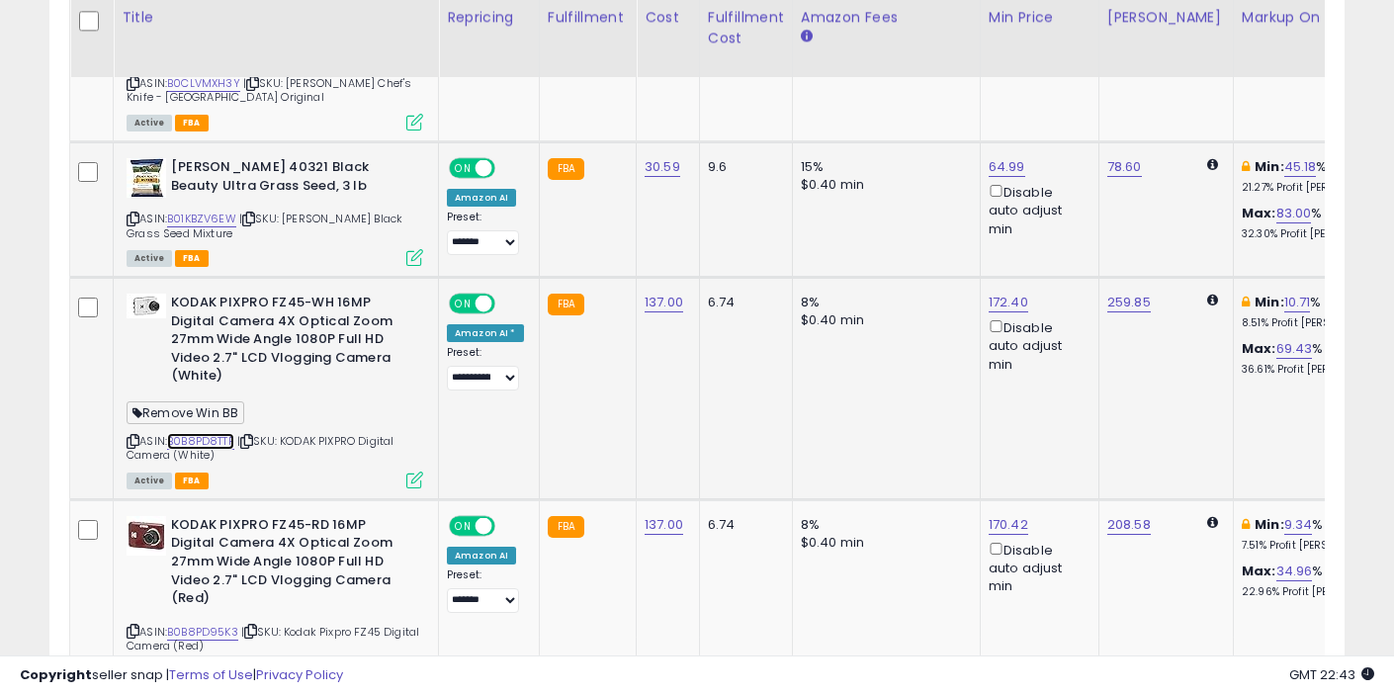
click at [211, 433] on link "B0B8PD8TTP" at bounding box center [200, 441] width 67 height 17
click at [1010, 293] on link "172.40" at bounding box center [1009, 303] width 40 height 20
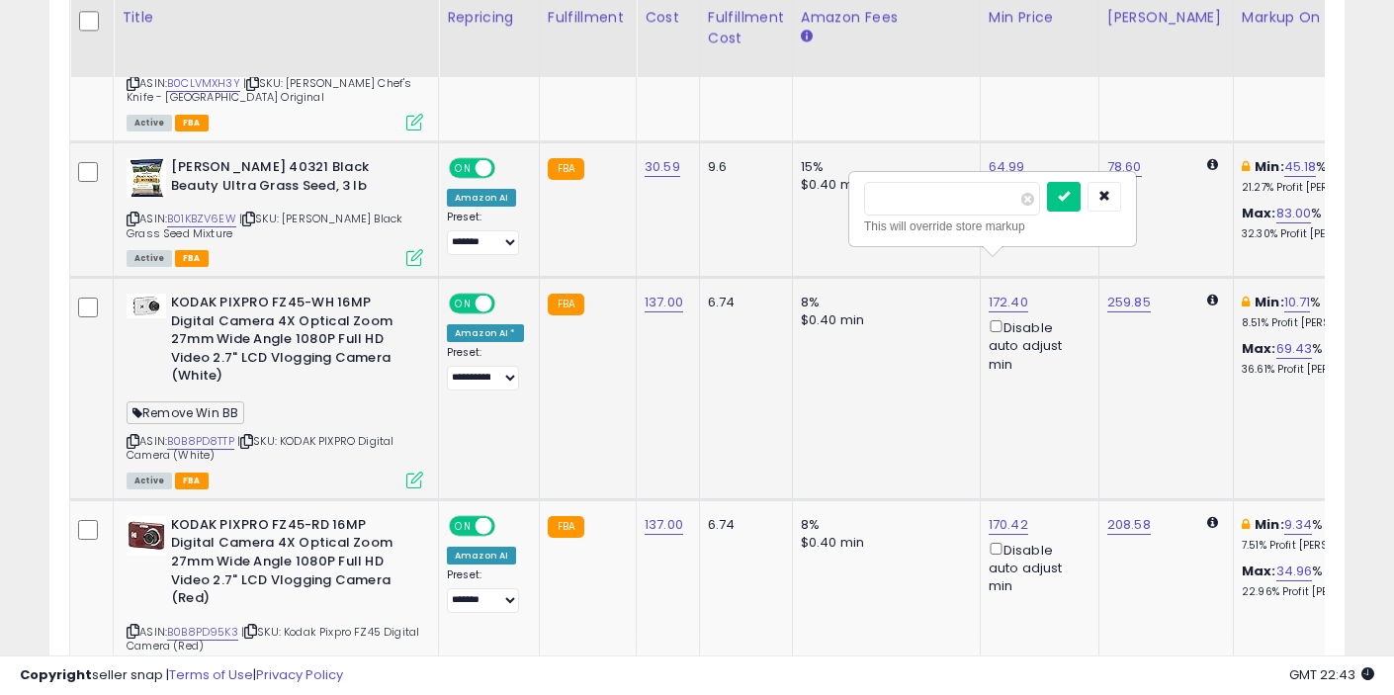
type input "******"
click button "submit" at bounding box center [1064, 197] width 34 height 30
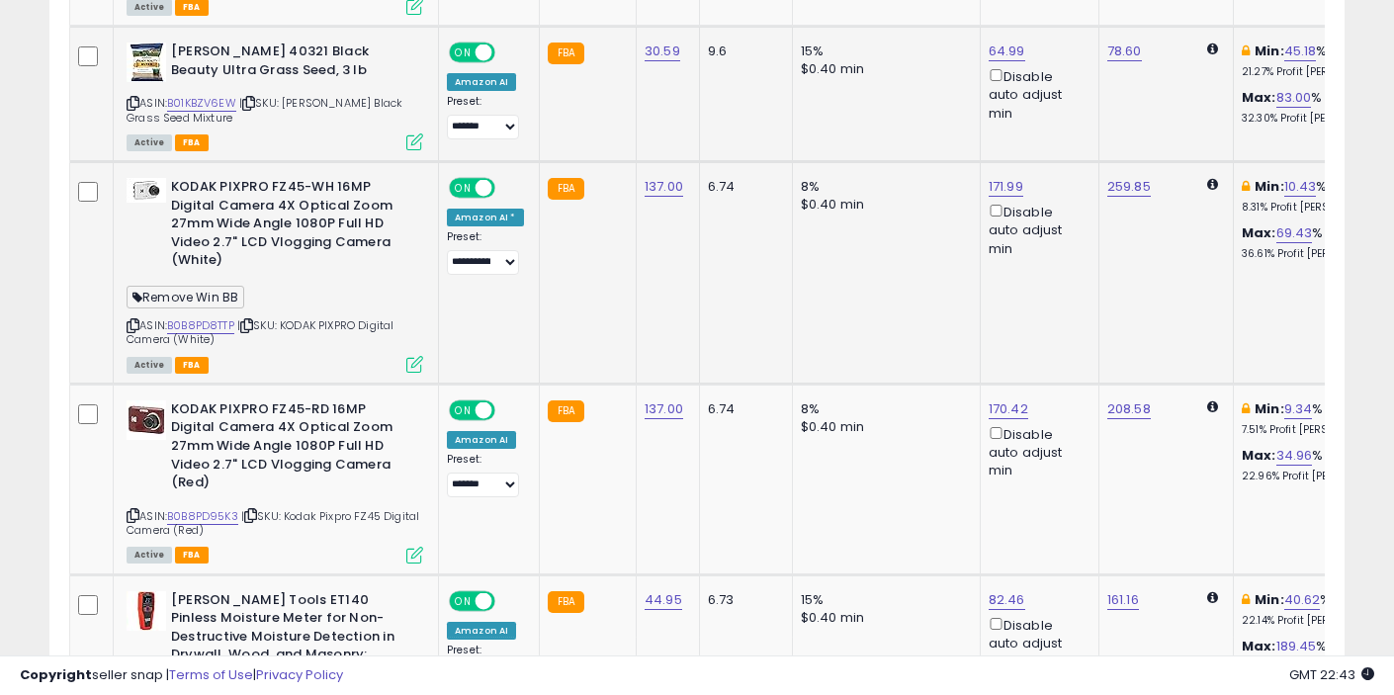
scroll to position [3862, 0]
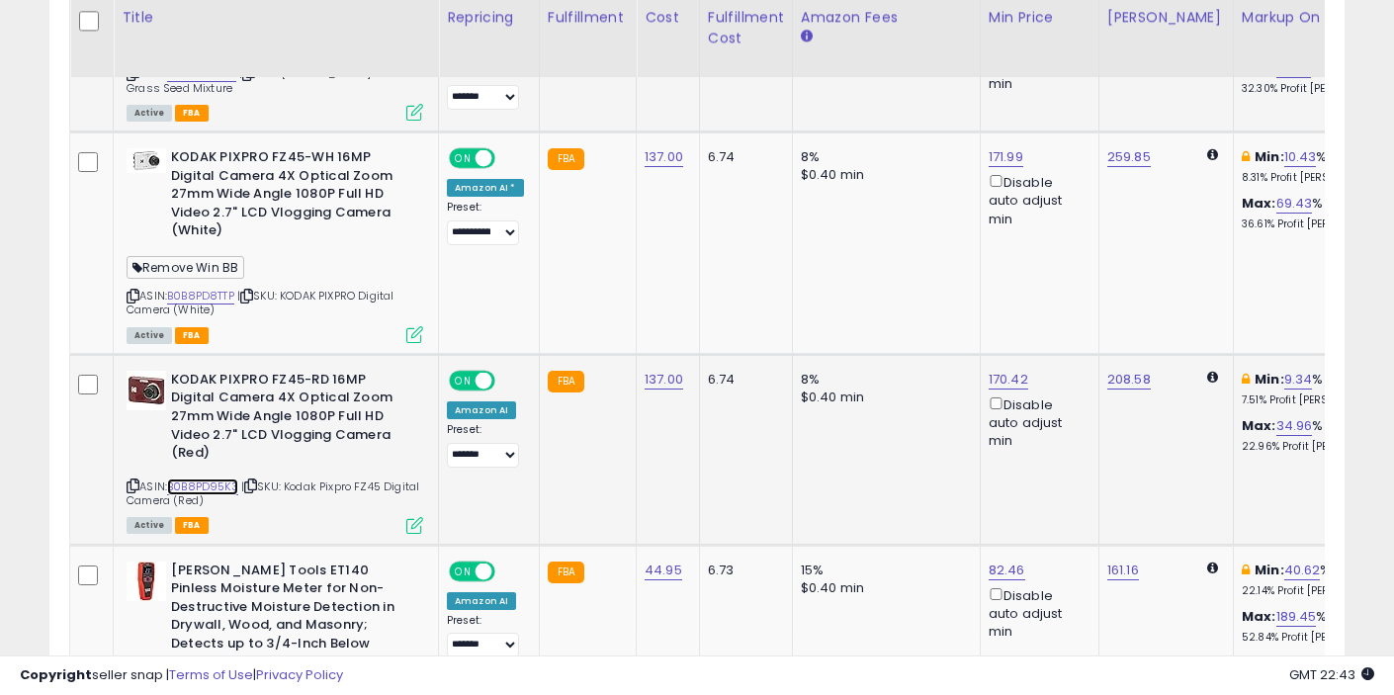
click at [205, 478] on link "B0B8PD95K3" at bounding box center [202, 486] width 71 height 17
click at [1001, 370] on link "170.42" at bounding box center [1009, 380] width 40 height 20
type input "******"
click button "submit" at bounding box center [1064, 274] width 34 height 30
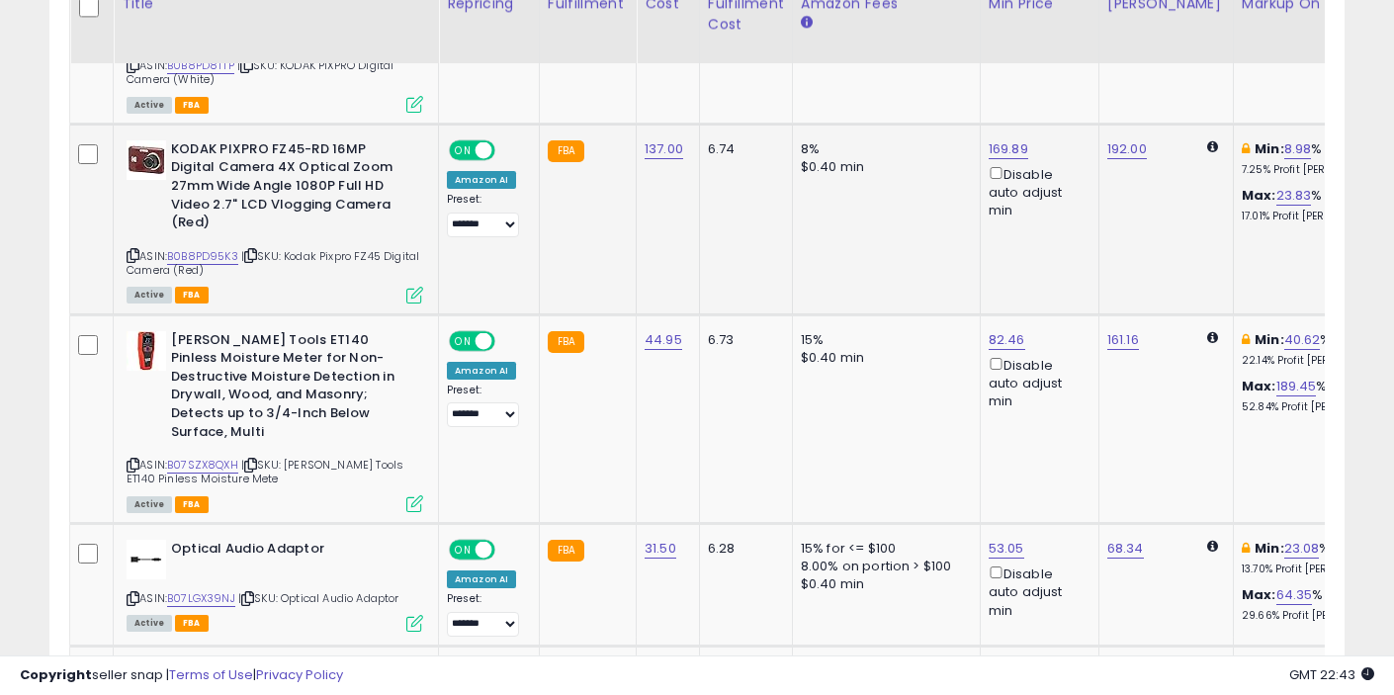
scroll to position [4095, 0]
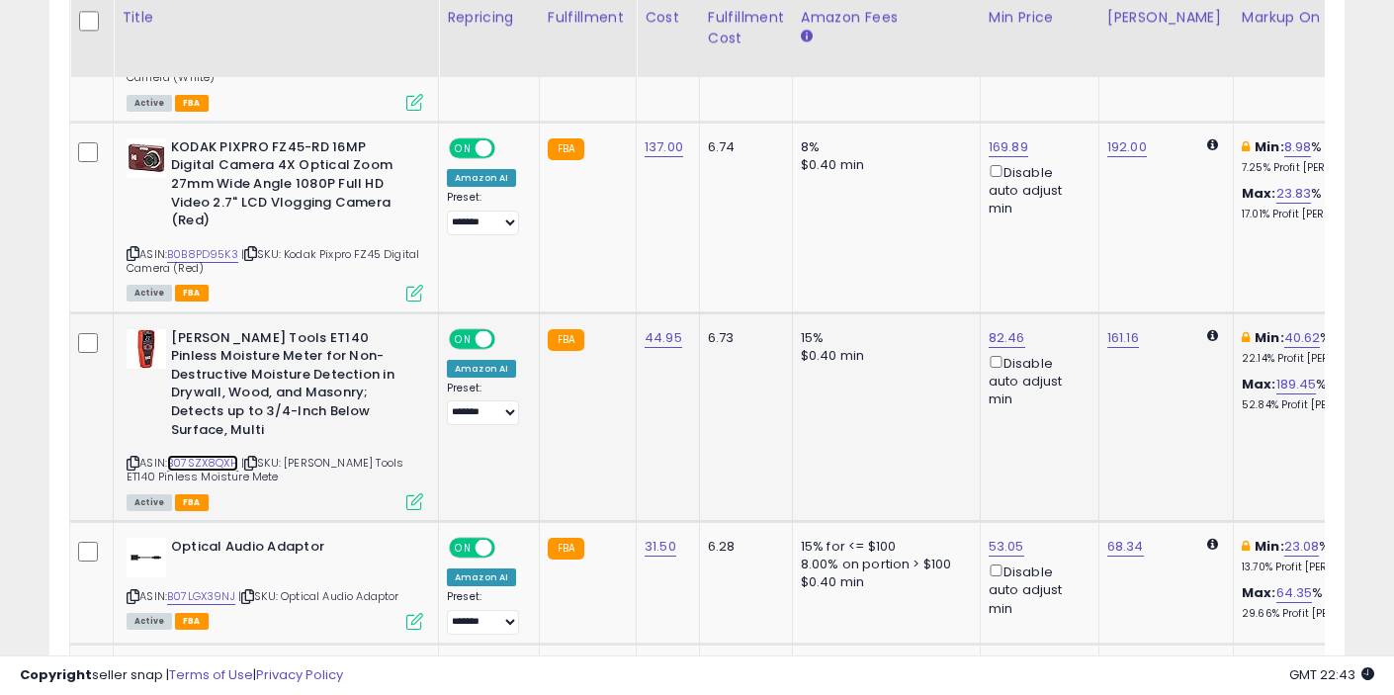
click at [216, 455] on link "B07SZX8QXH" at bounding box center [202, 463] width 71 height 17
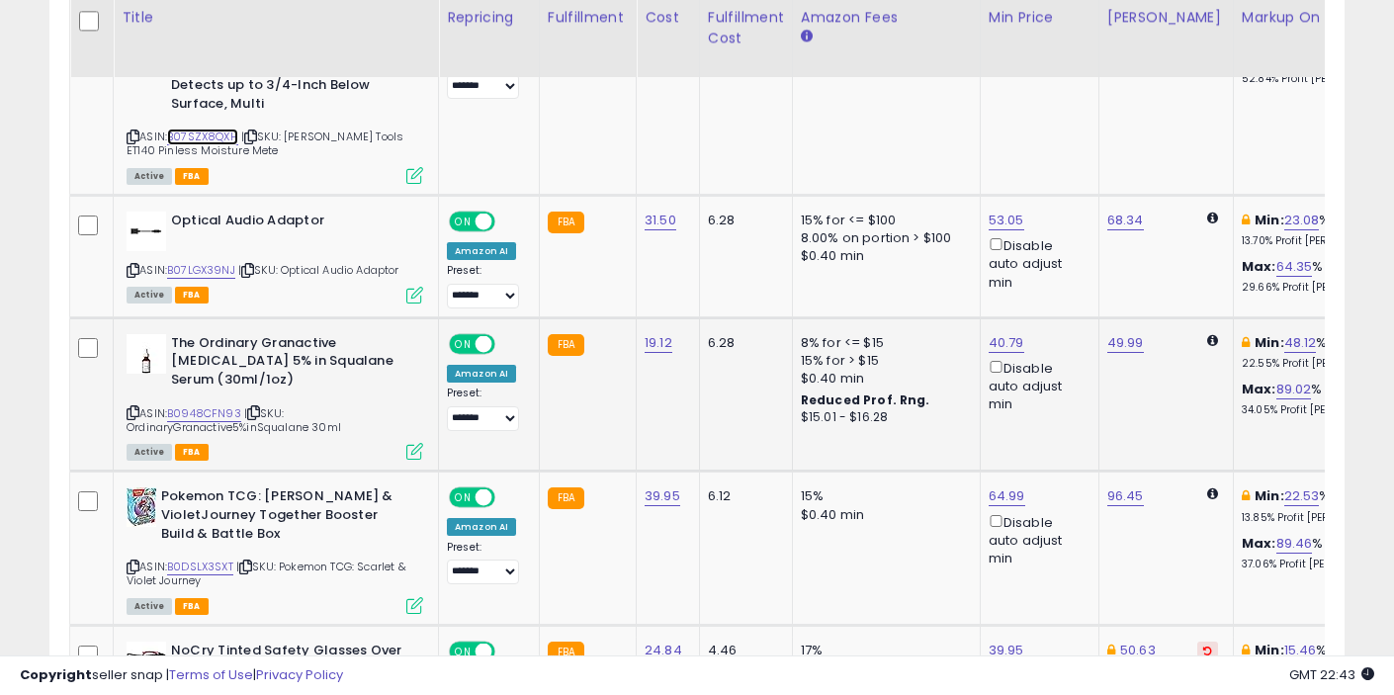
scroll to position [0, 133]
click at [219, 262] on link "B07LGX39NJ" at bounding box center [201, 270] width 68 height 17
click at [215, 405] on link "B0948CFN93" at bounding box center [204, 413] width 74 height 17
click at [217, 559] on link "B0DSLX3SXT" at bounding box center [200, 567] width 66 height 17
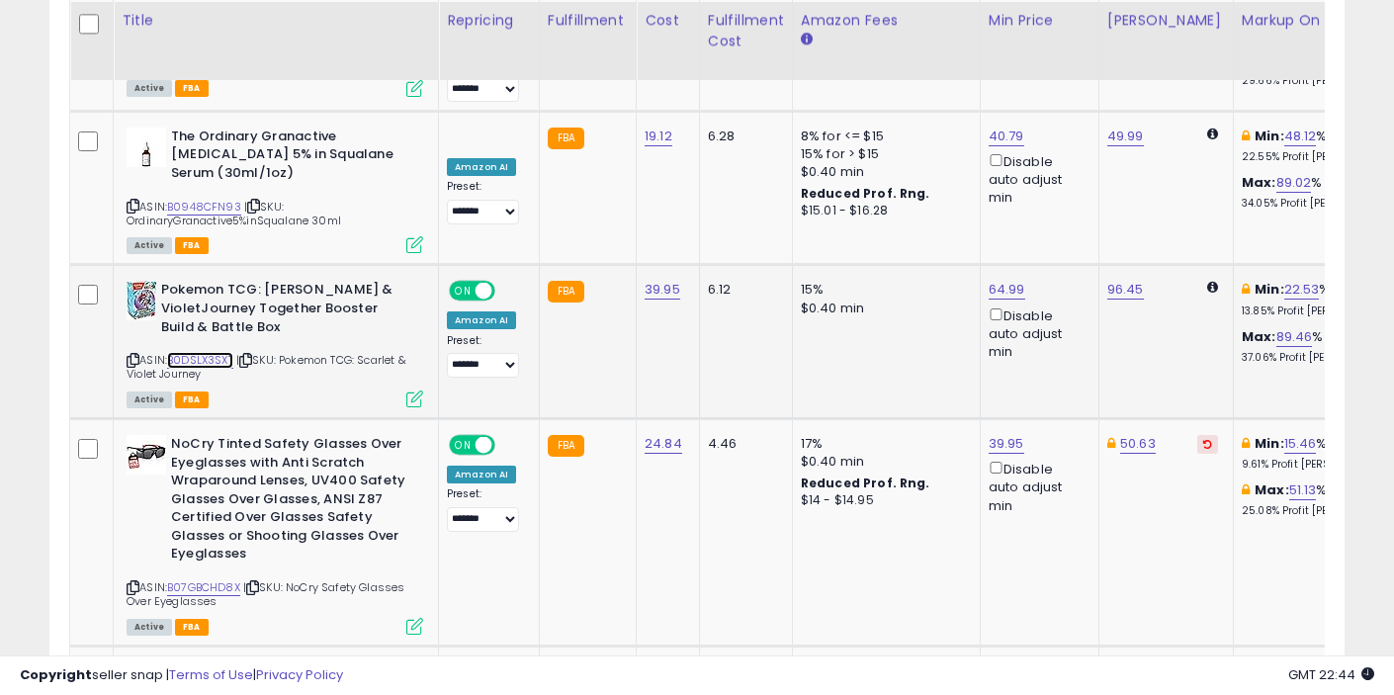
scroll to position [4631, 0]
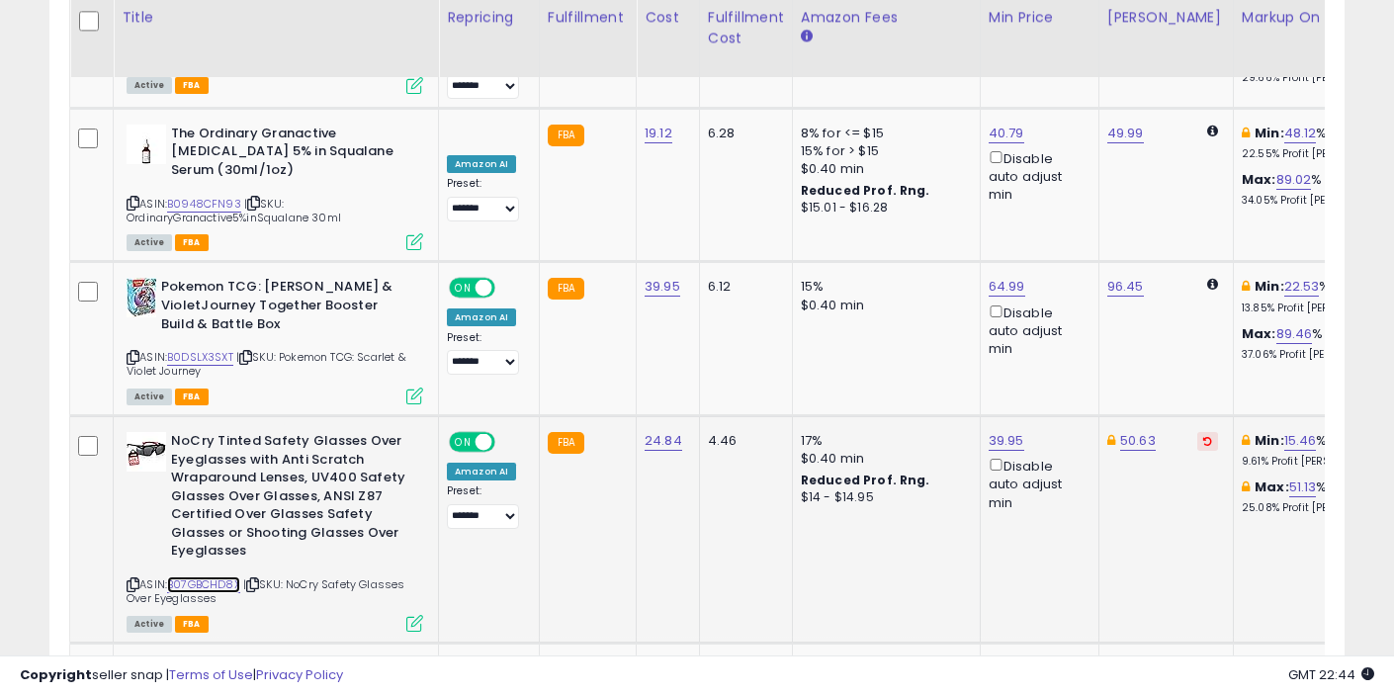
click at [226, 576] on link "B07GBCHD8X" at bounding box center [203, 584] width 73 height 17
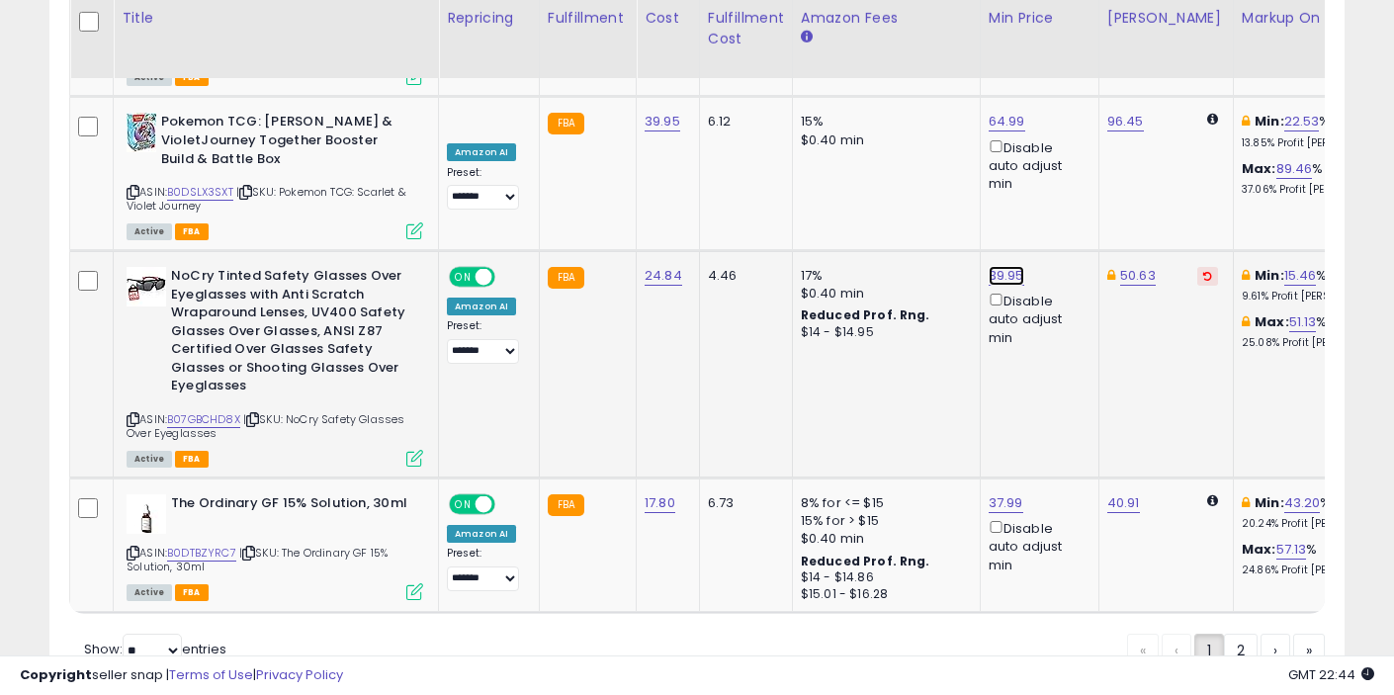
click at [1010, 266] on link "39.95" at bounding box center [1007, 276] width 36 height 20
type input "*****"
click button "submit" at bounding box center [1063, 116] width 34 height 30
click at [227, 545] on link "B0DTBZYRC7" at bounding box center [201, 553] width 69 height 17
click at [1010, 493] on link "37.99" at bounding box center [1006, 503] width 35 height 20
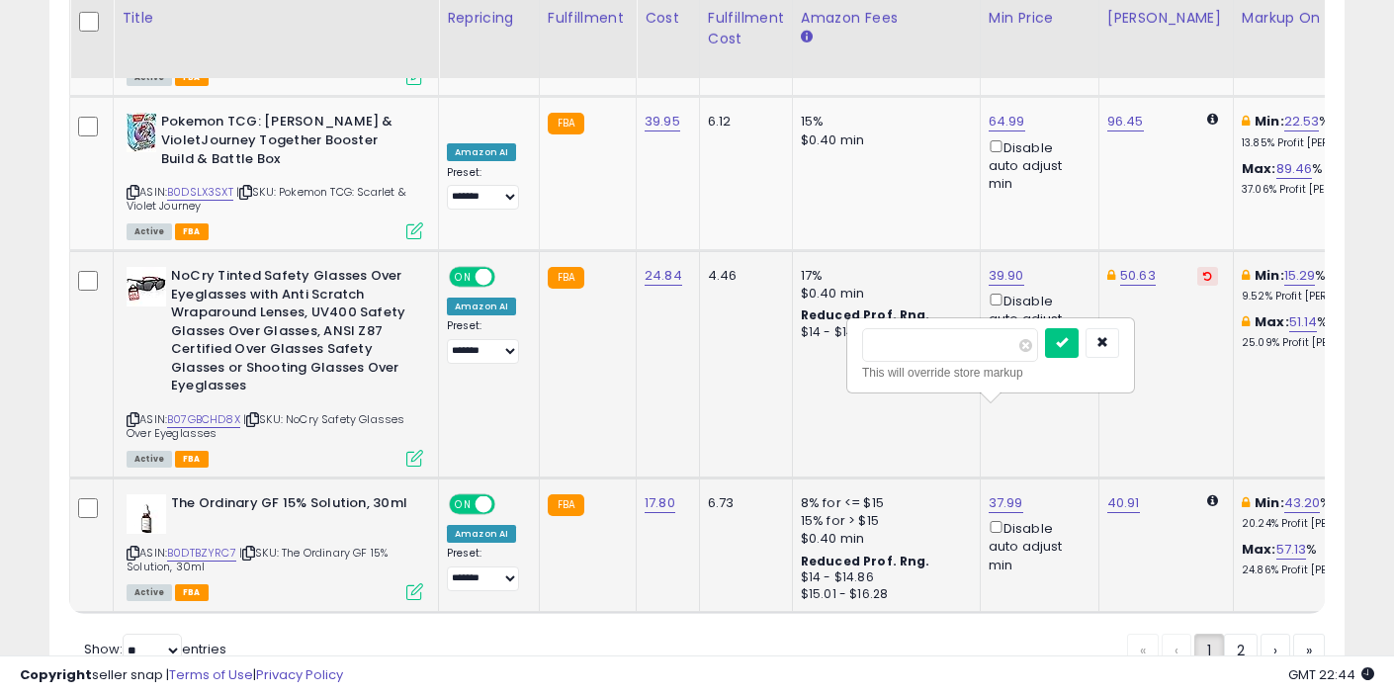
type input "*****"
click button "submit" at bounding box center [1062, 343] width 34 height 30
click at [1232, 634] on link "2" at bounding box center [1241, 651] width 34 height 34
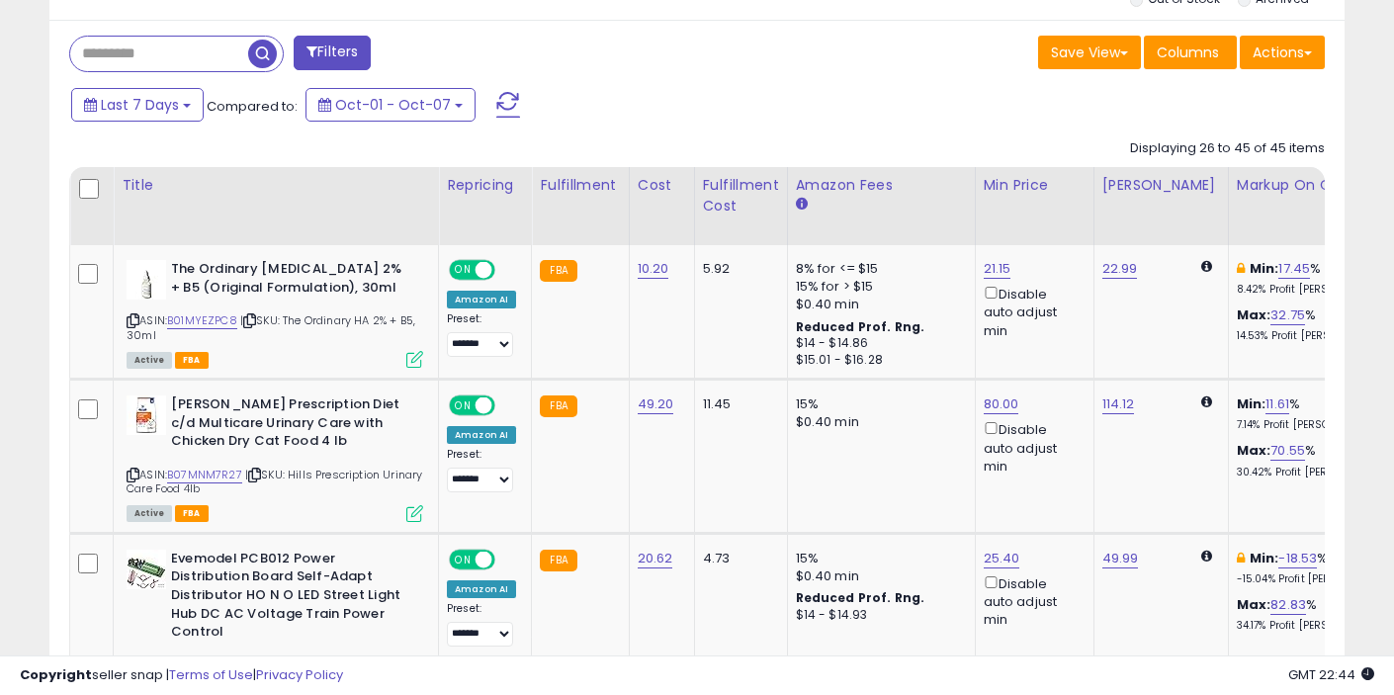
scroll to position [844, 0]
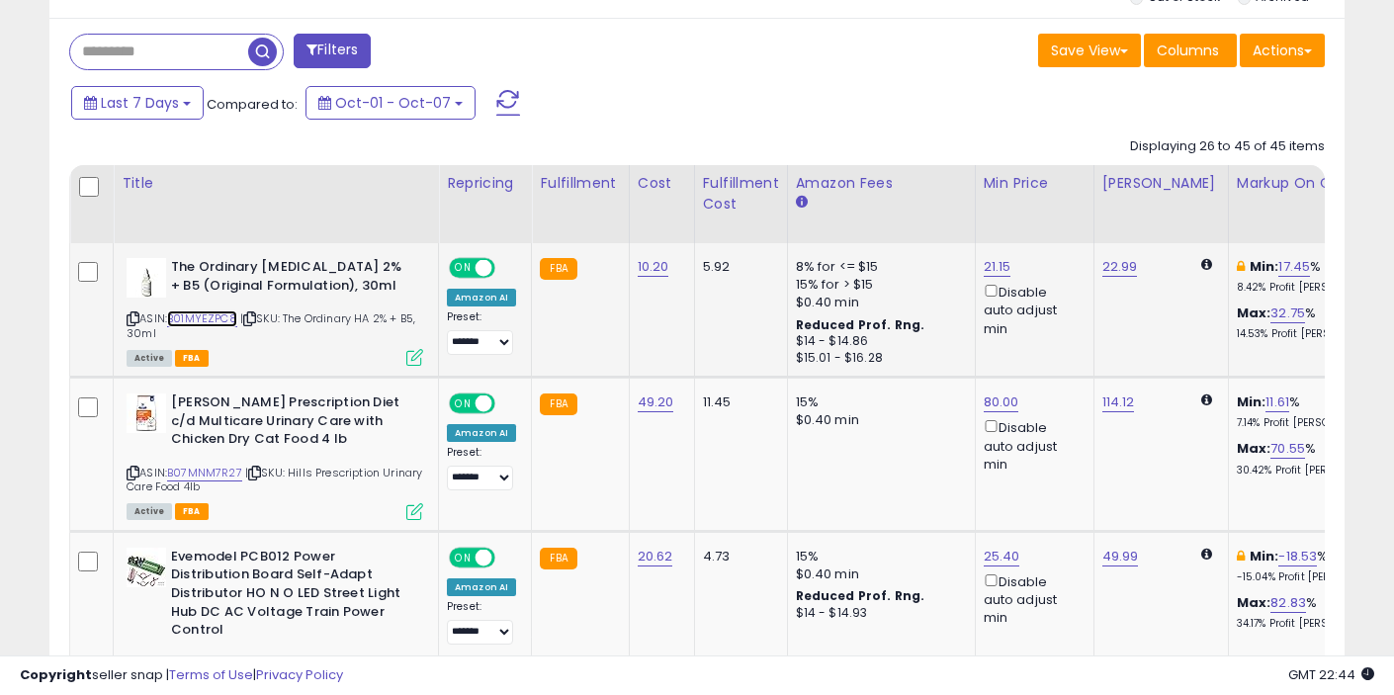
click at [214, 320] on link "B01MYEZPC8" at bounding box center [202, 318] width 70 height 17
click at [225, 467] on link "B07MNM7R27" at bounding box center [204, 473] width 75 height 17
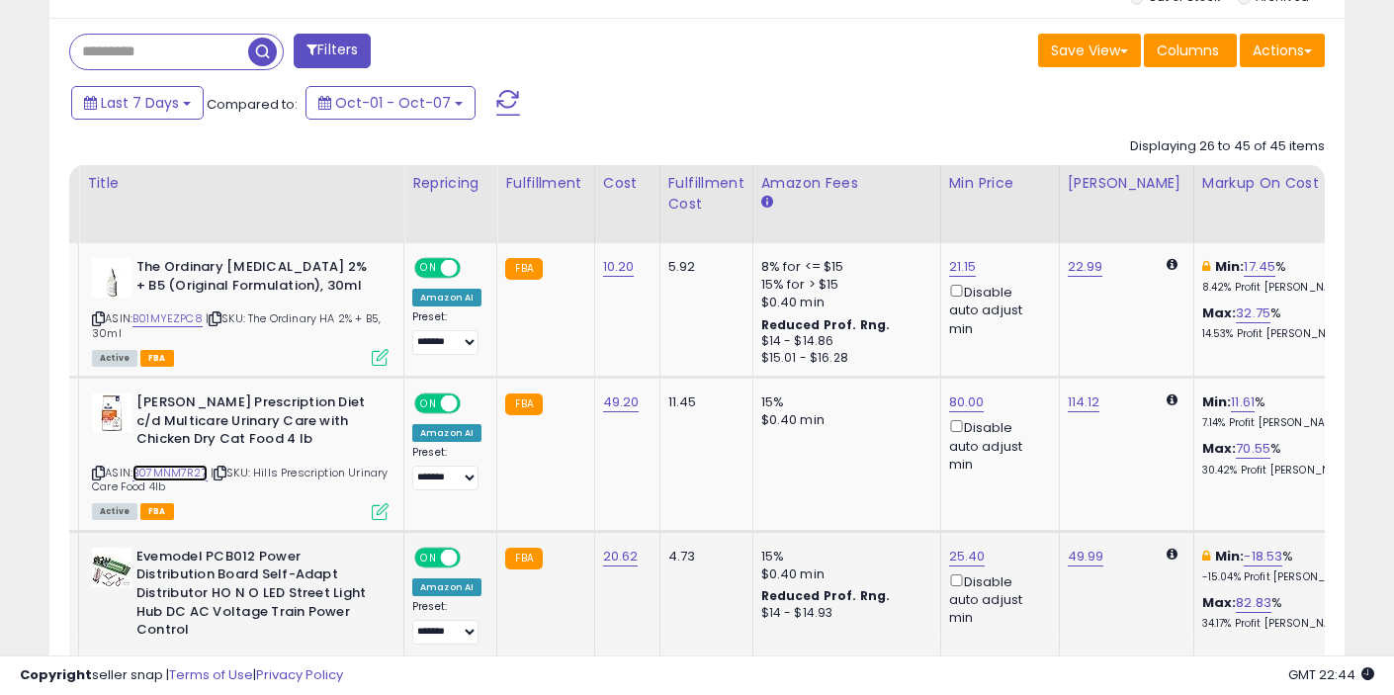
scroll to position [0, 0]
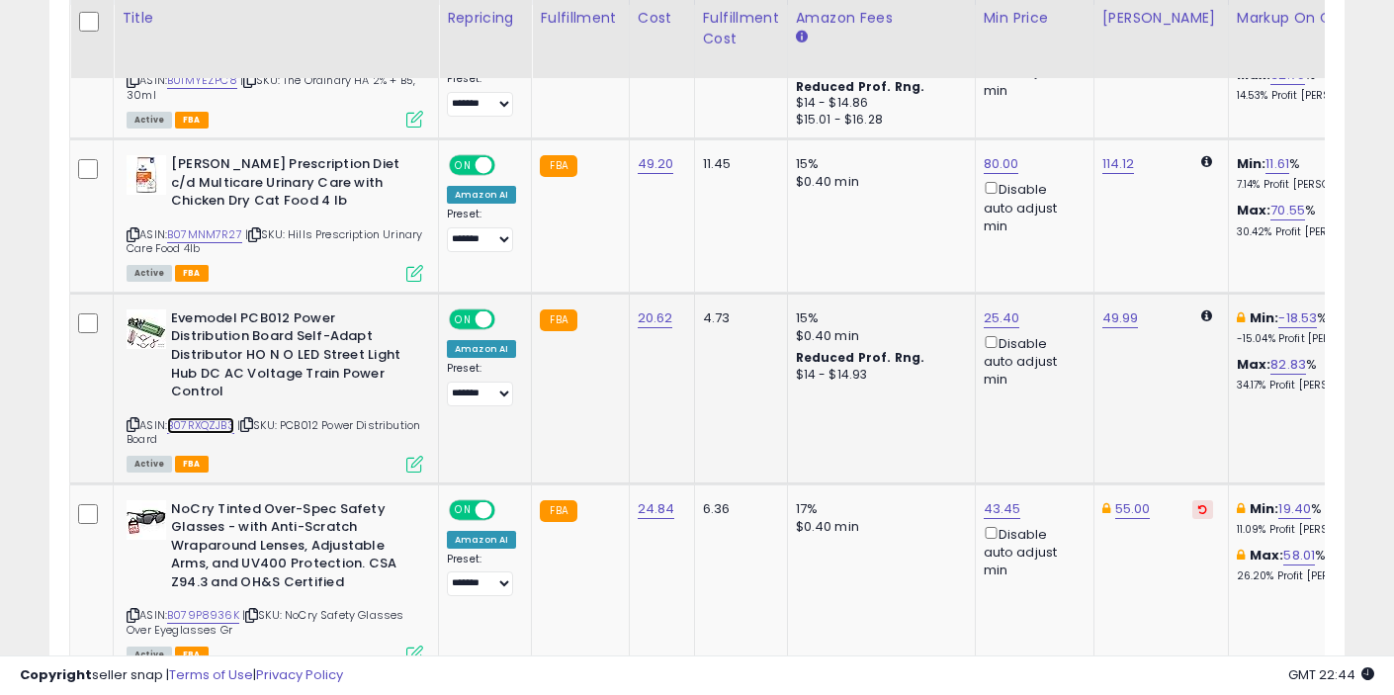
click at [216, 423] on link "B07RXQZJB3" at bounding box center [200, 425] width 67 height 17
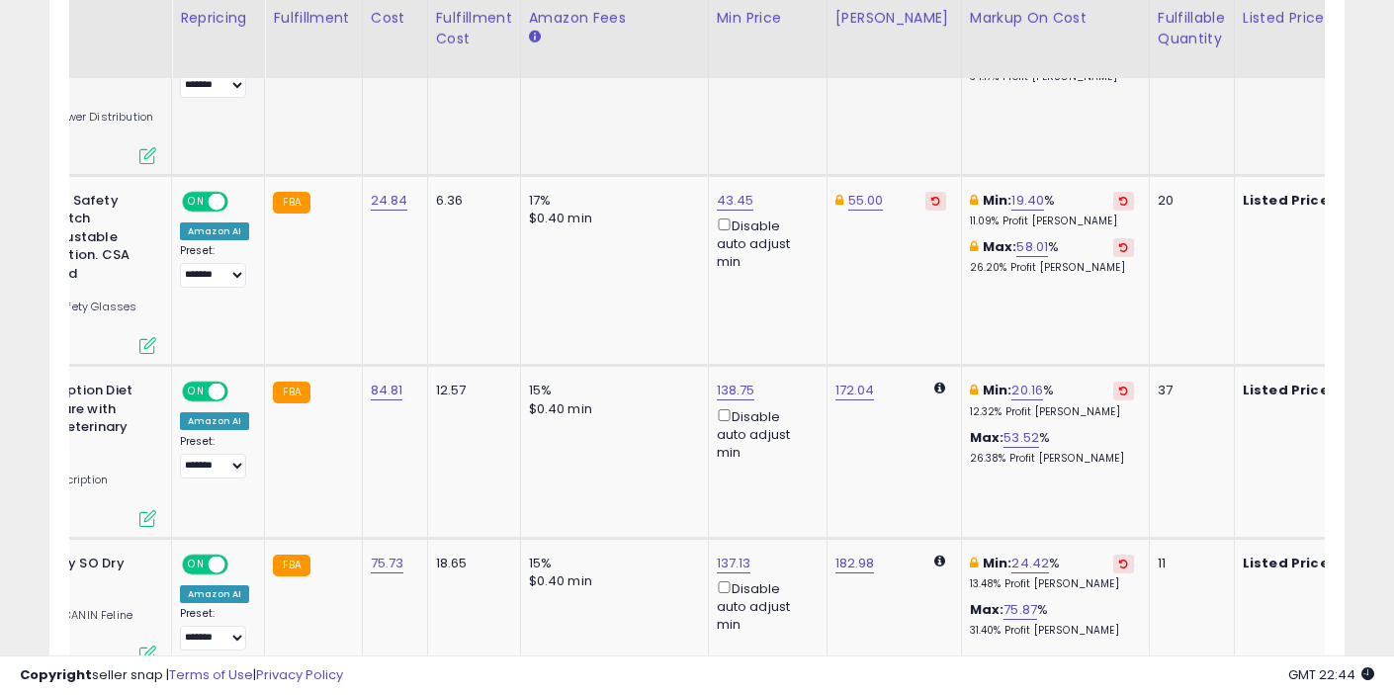
scroll to position [0, 216]
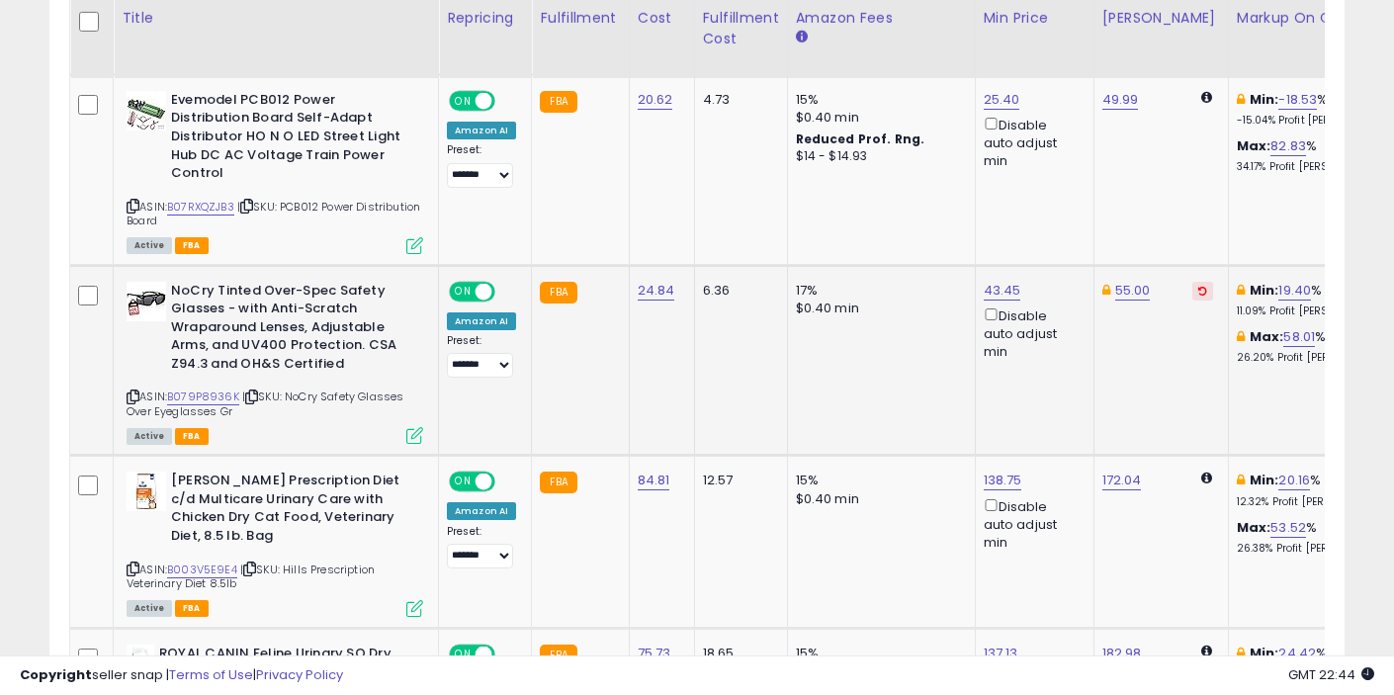
click at [216, 386] on div "ASIN: B079P8936K | SKU: NoCry Safety Glasses Over Eyeglasses Gr Active FBA" at bounding box center [275, 362] width 297 height 161
click at [217, 393] on link "B079P8936K" at bounding box center [203, 397] width 72 height 17
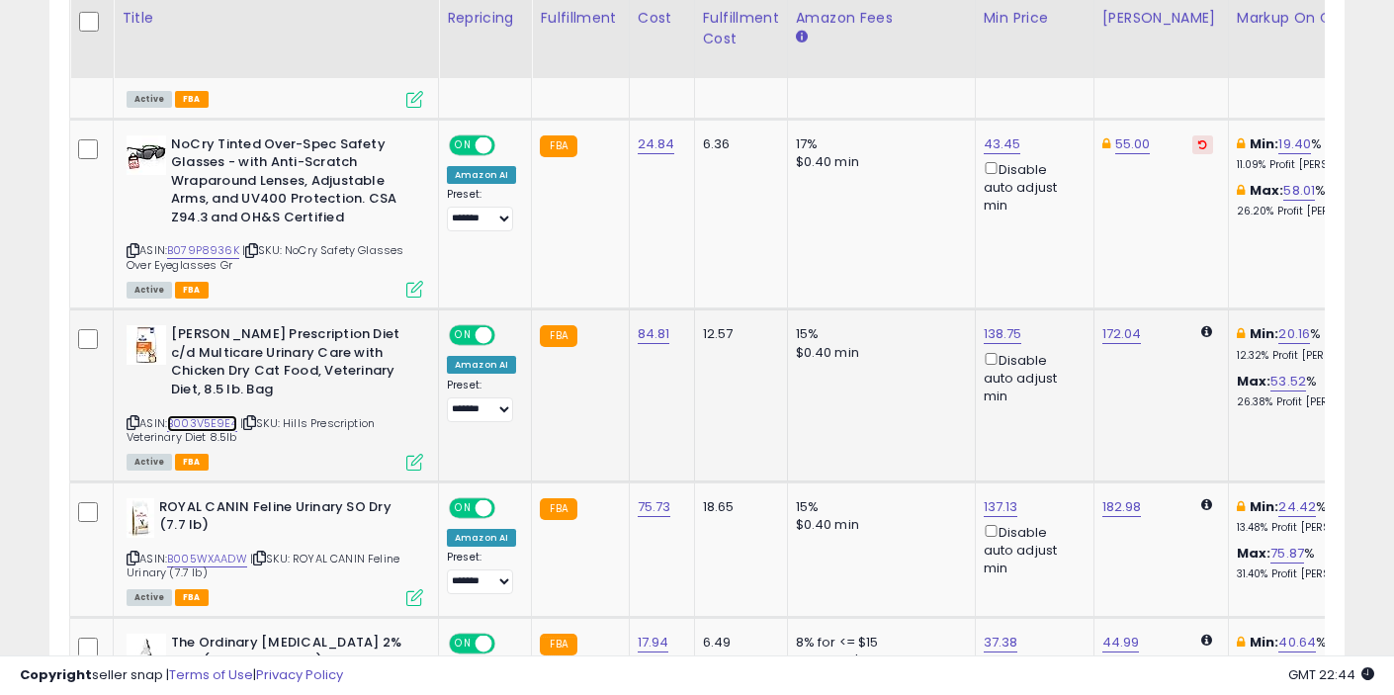
click at [210, 415] on link "B003V5E9E4" at bounding box center [202, 423] width 70 height 17
click at [215, 415] on link "B003V5E9E4" at bounding box center [202, 423] width 70 height 17
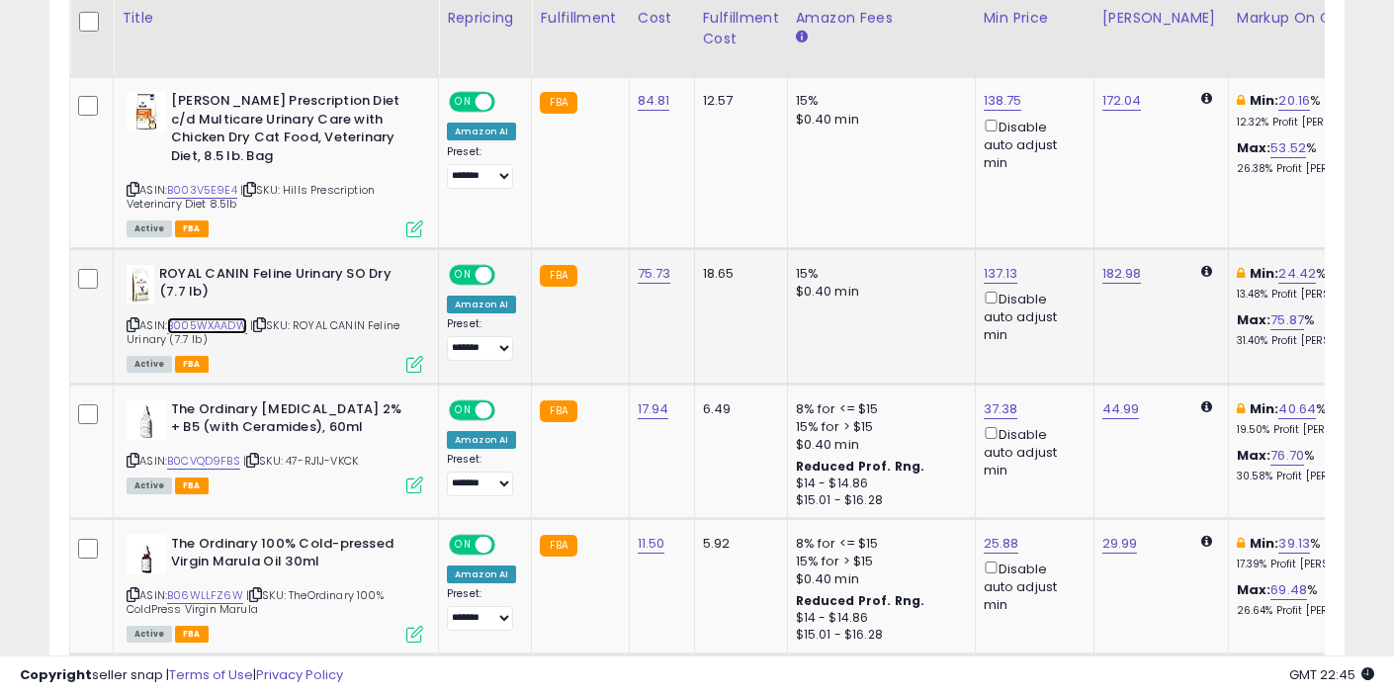
click at [233, 317] on link "B005WXAADW" at bounding box center [207, 325] width 80 height 17
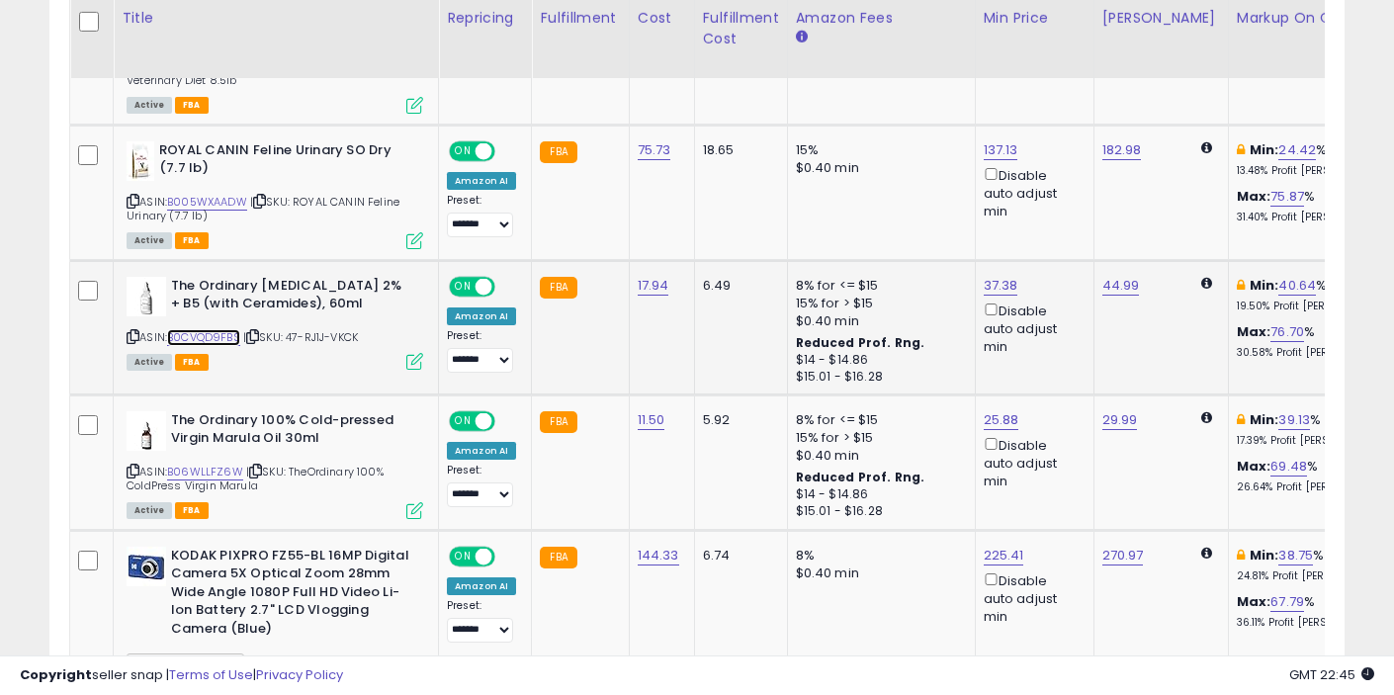
click at [219, 329] on link "B0CVQD9FBS" at bounding box center [203, 337] width 73 height 17
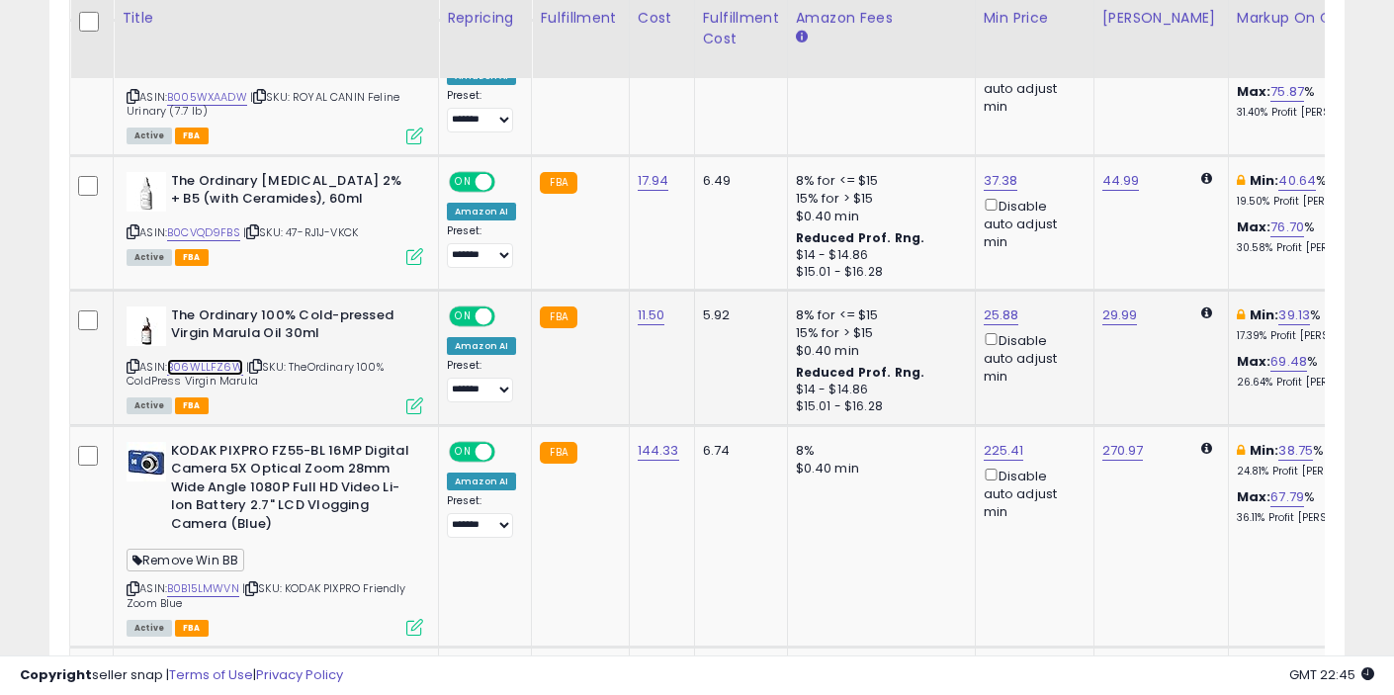
click at [224, 359] on link "B06WLLFZ6W" at bounding box center [205, 367] width 76 height 17
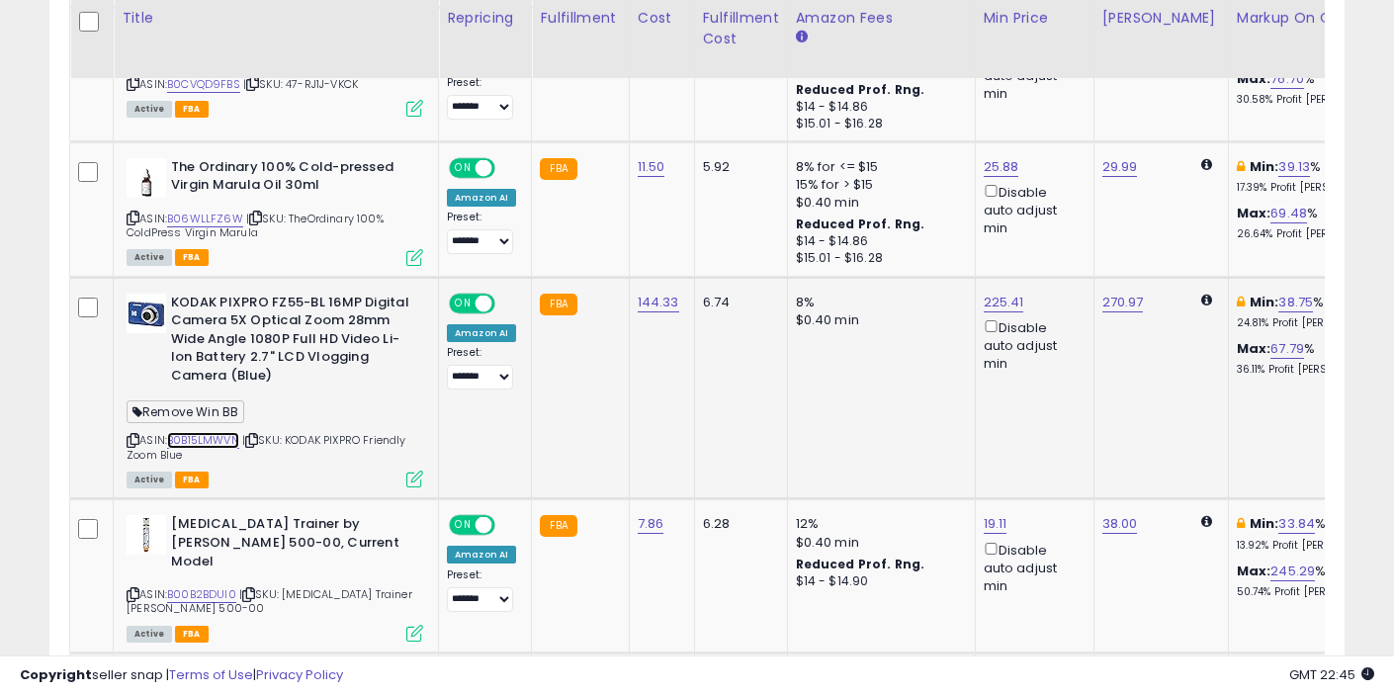
click at [230, 432] on link "B0B15LMWVN" at bounding box center [203, 440] width 72 height 17
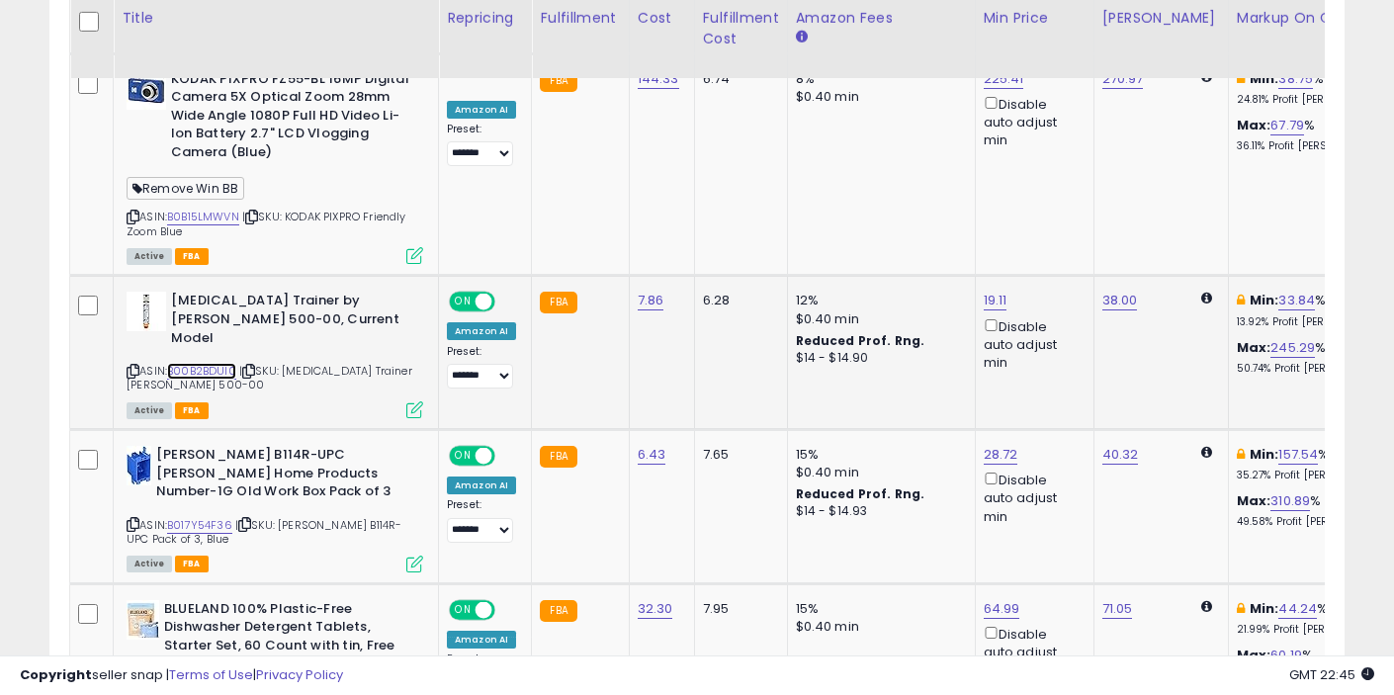
click at [202, 363] on link "B00B2BDUI0" at bounding box center [201, 371] width 69 height 17
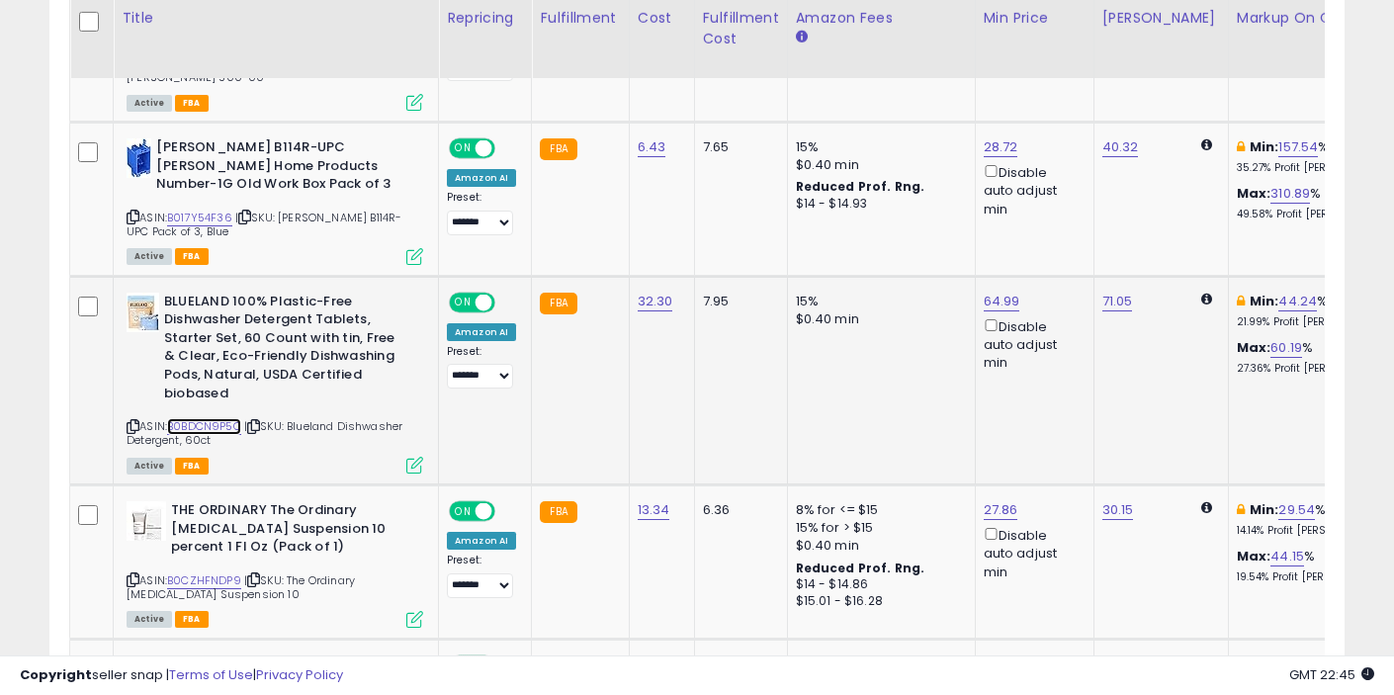
click at [223, 418] on link "B0BDCN9P5C" at bounding box center [204, 426] width 74 height 17
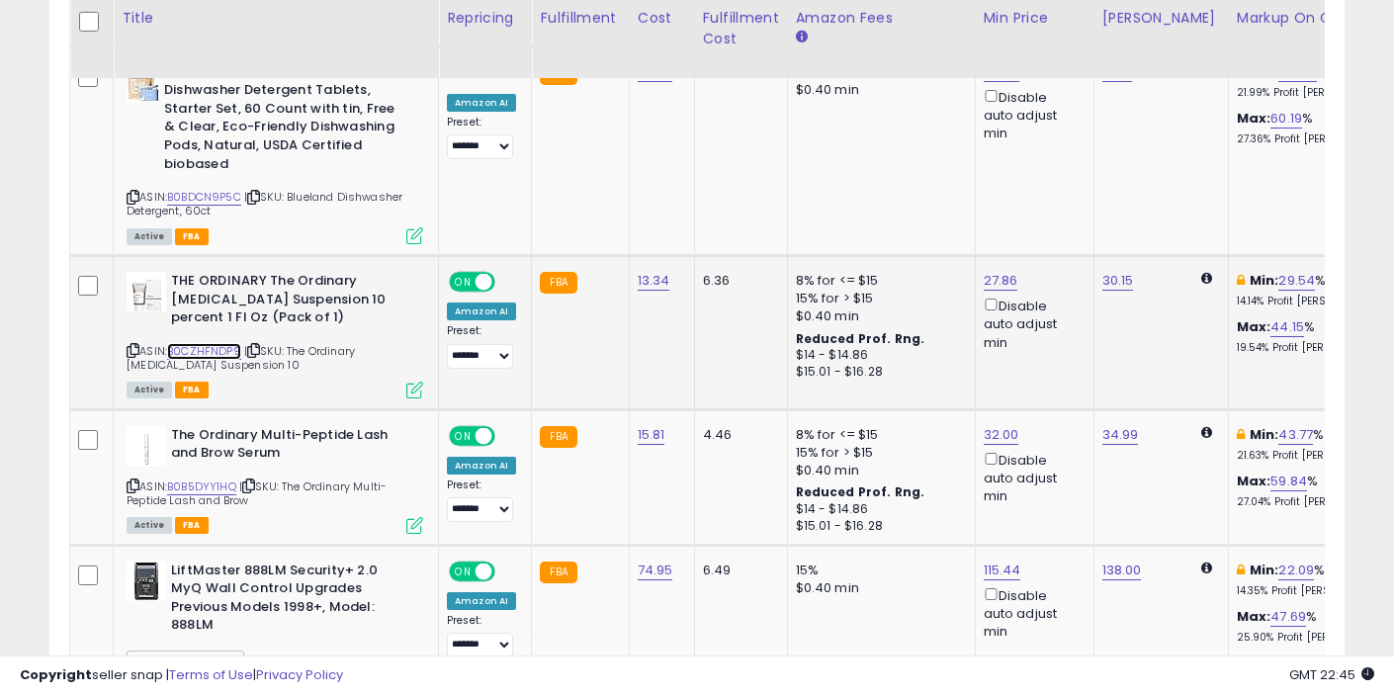
click at [217, 343] on link "B0CZHFNDP9" at bounding box center [204, 351] width 74 height 17
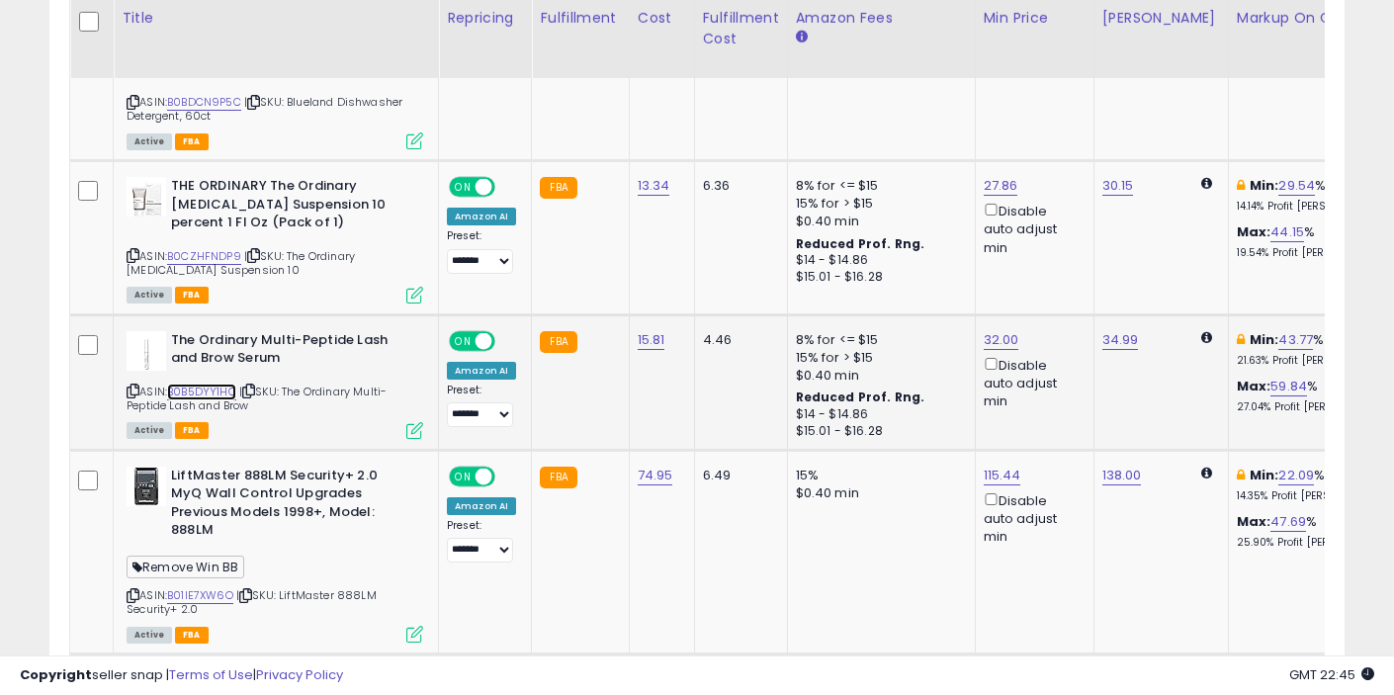
click at [222, 384] on link "B0B5DYY1HQ" at bounding box center [201, 392] width 69 height 17
click at [221, 384] on span "| SKU: The Ordinary Multi-Peptide Lash and Brow" at bounding box center [257, 399] width 260 height 30
click at [208, 587] on link "B01IE7XW6O" at bounding box center [200, 595] width 66 height 17
click at [995, 466] on link "115.44" at bounding box center [1003, 476] width 38 height 20
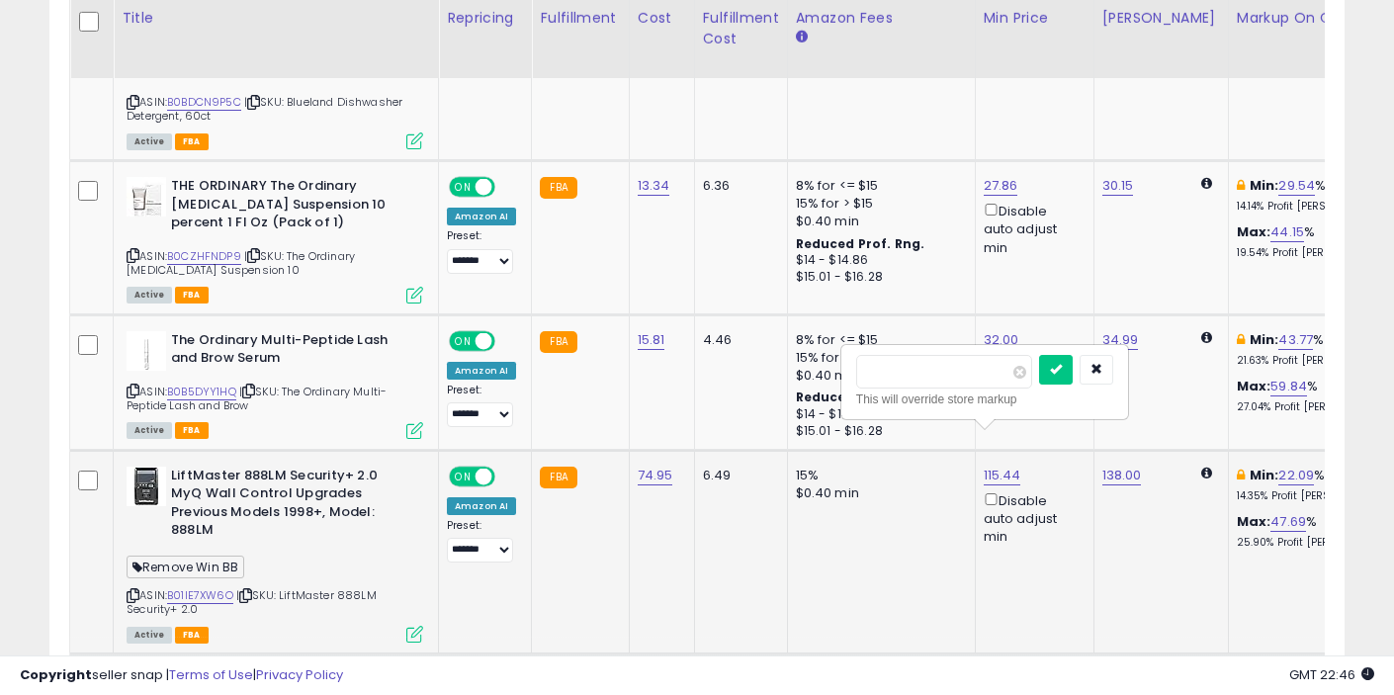
type input "***"
click button "submit" at bounding box center [1056, 370] width 34 height 30
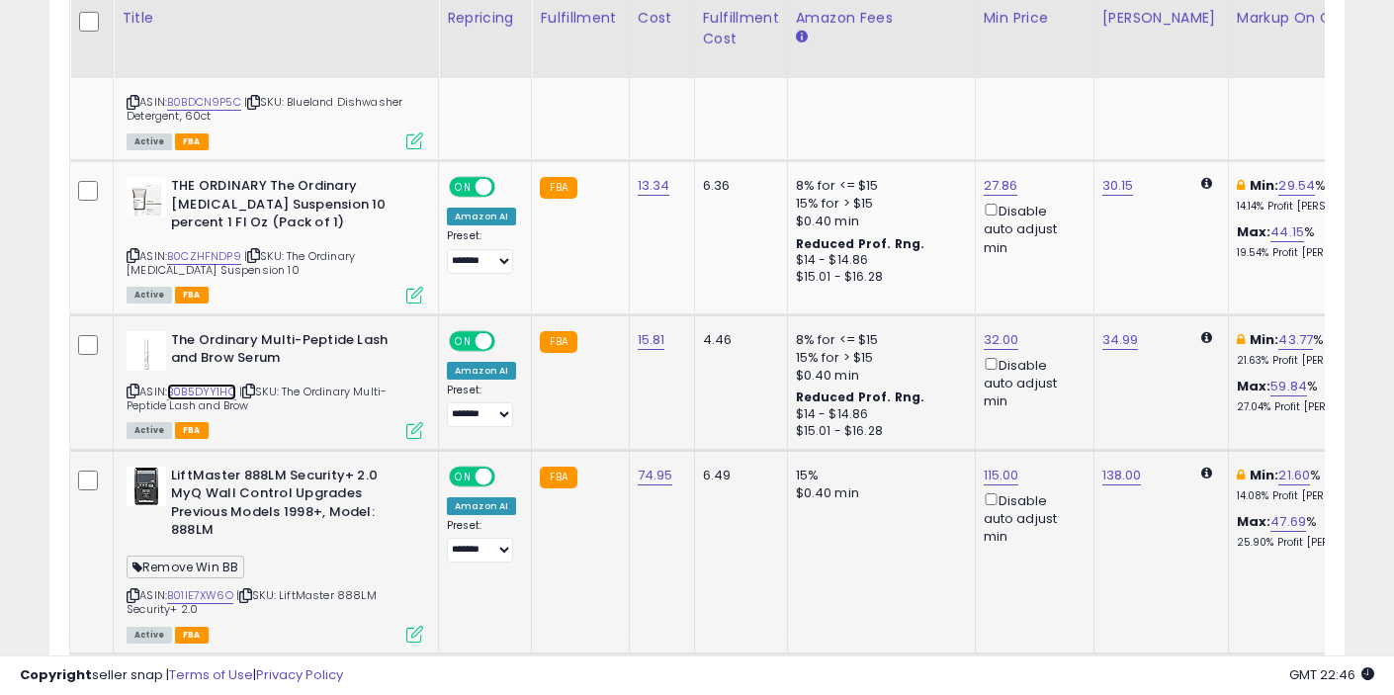
click at [232, 384] on link "B0B5DYY1HQ" at bounding box center [201, 392] width 69 height 17
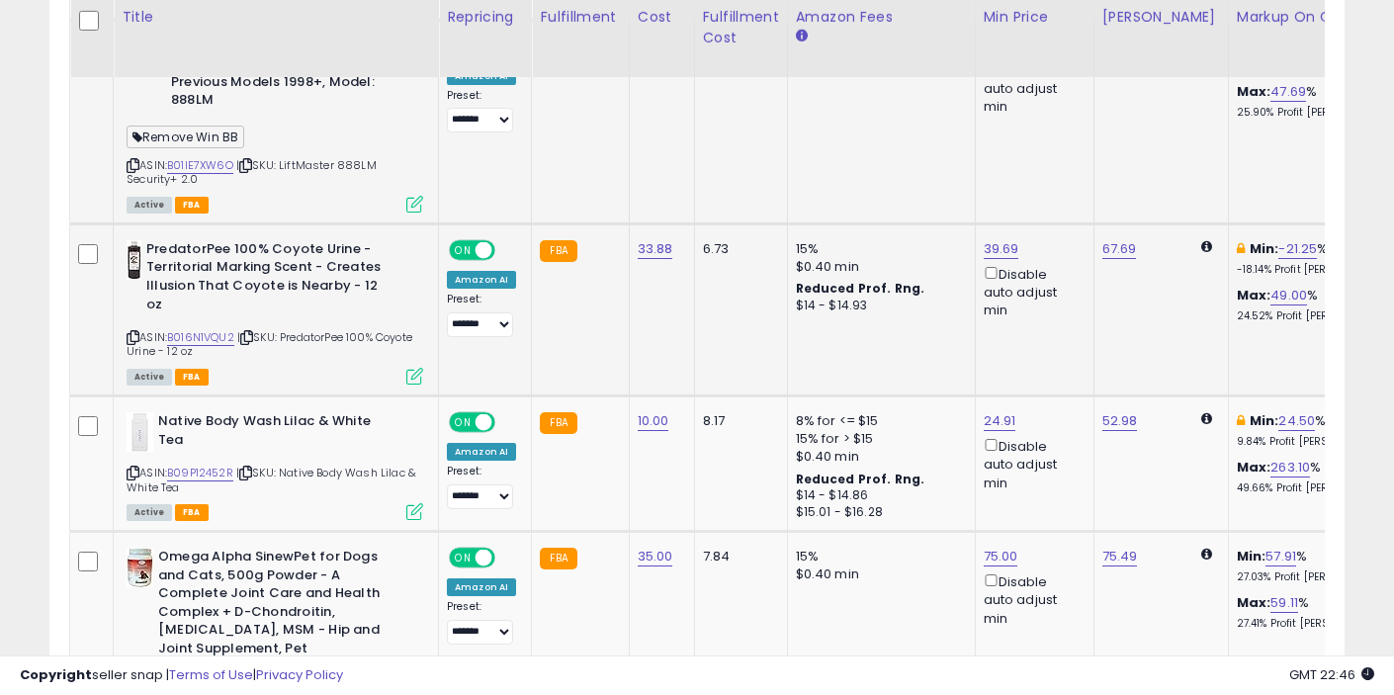
scroll to position [3344, 0]
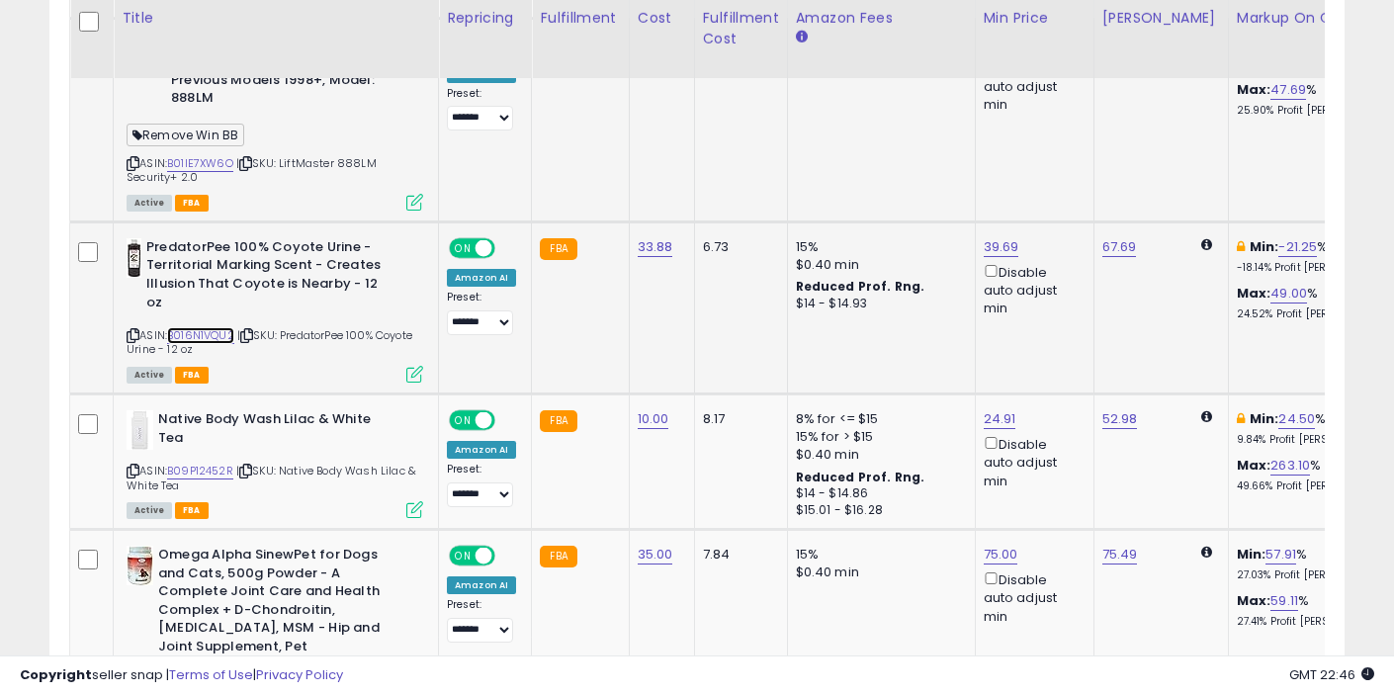
click at [218, 327] on link "B016N1VQU2" at bounding box center [200, 335] width 67 height 17
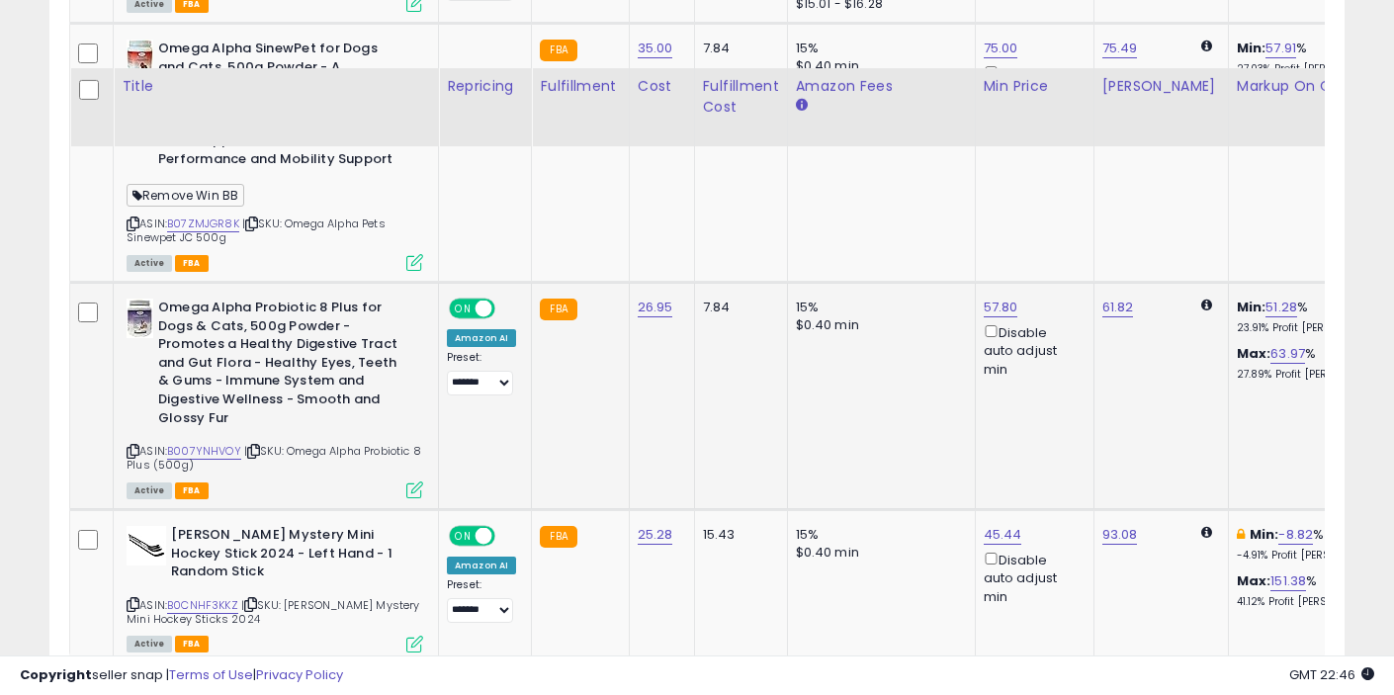
scroll to position [3919, 0]
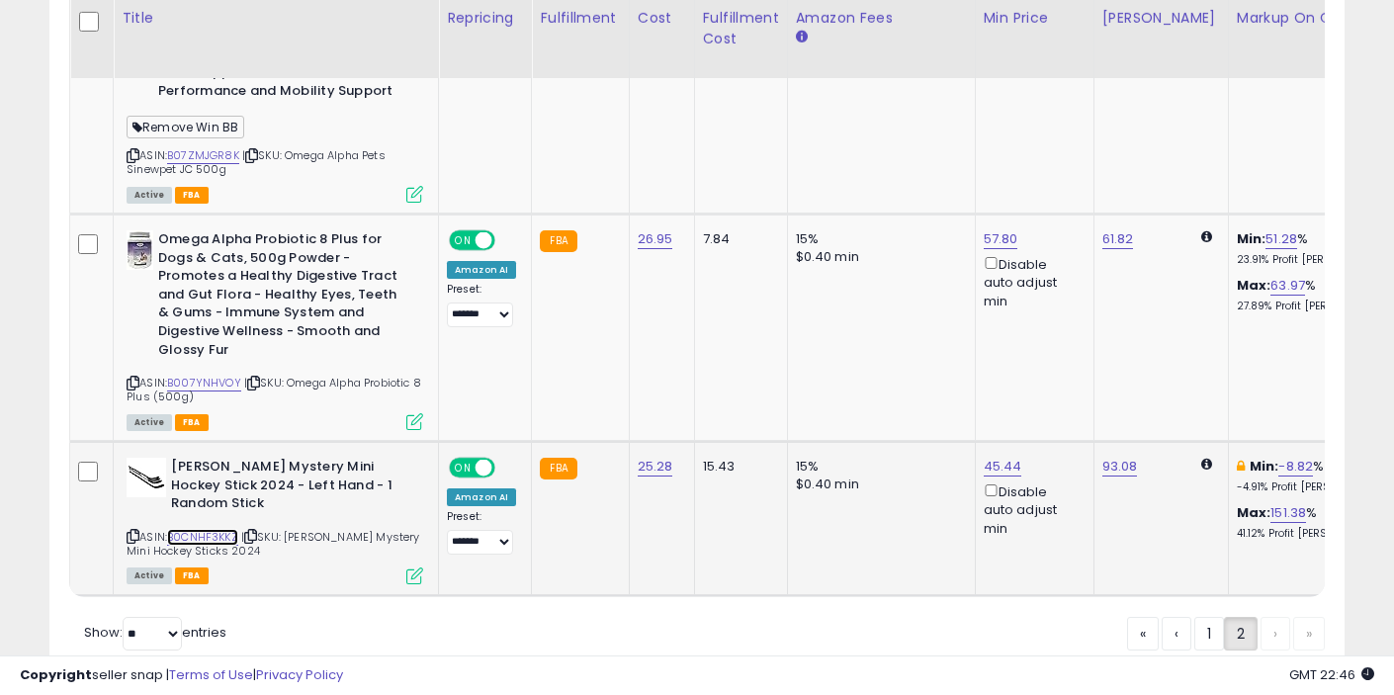
click at [222, 529] on link "B0CNHF3KKZ" at bounding box center [202, 537] width 71 height 17
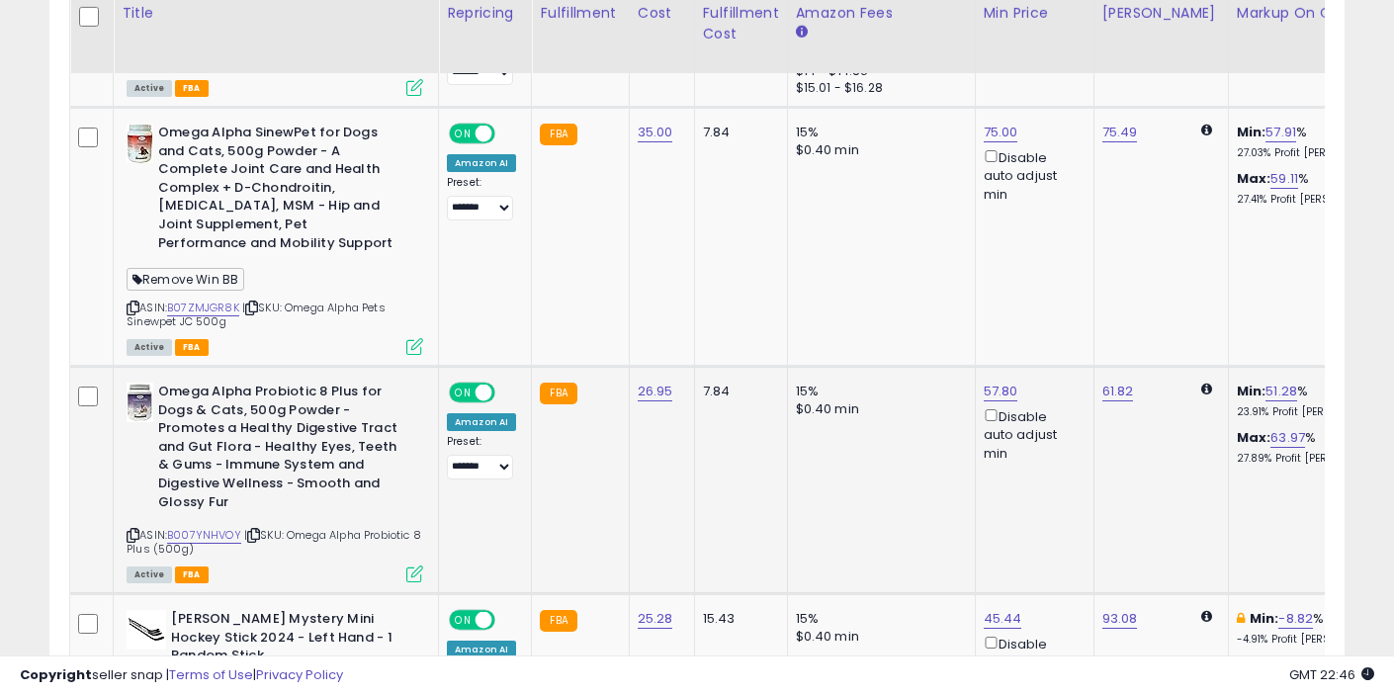
scroll to position [3762, 0]
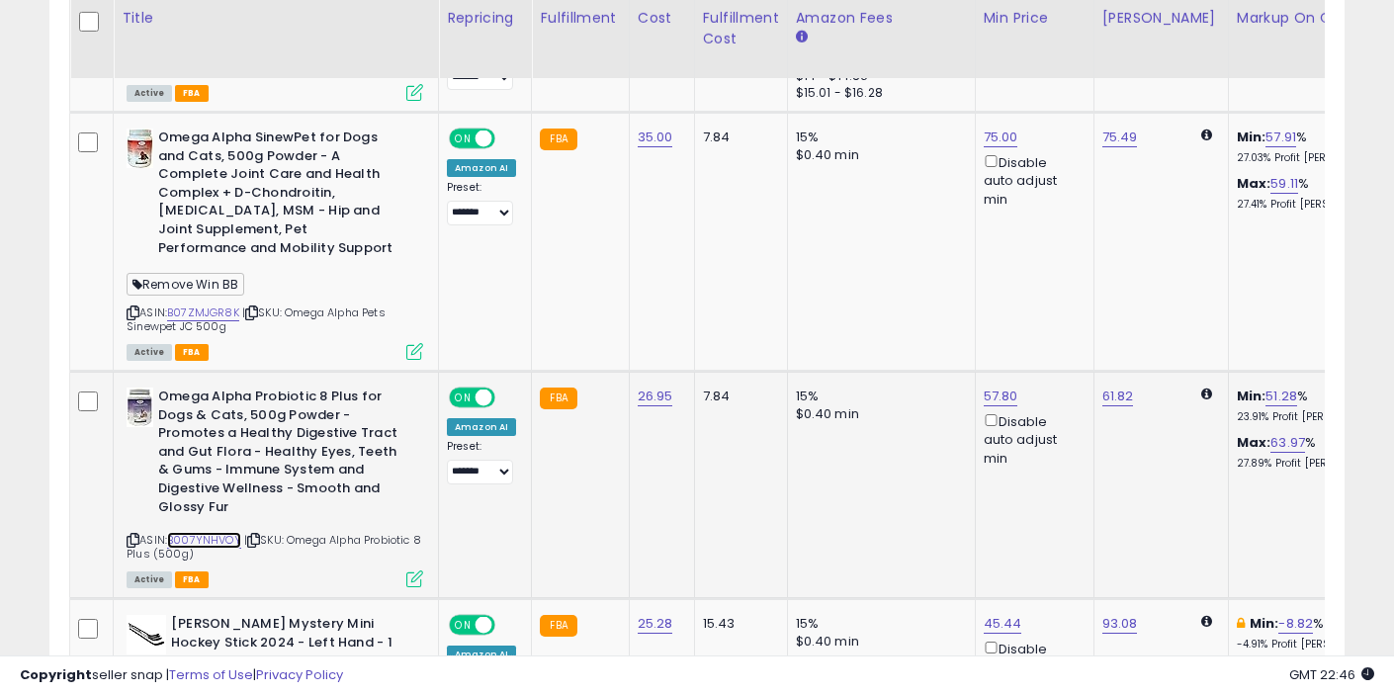
click at [212, 532] on link "B007YNHVOY" at bounding box center [204, 540] width 74 height 17
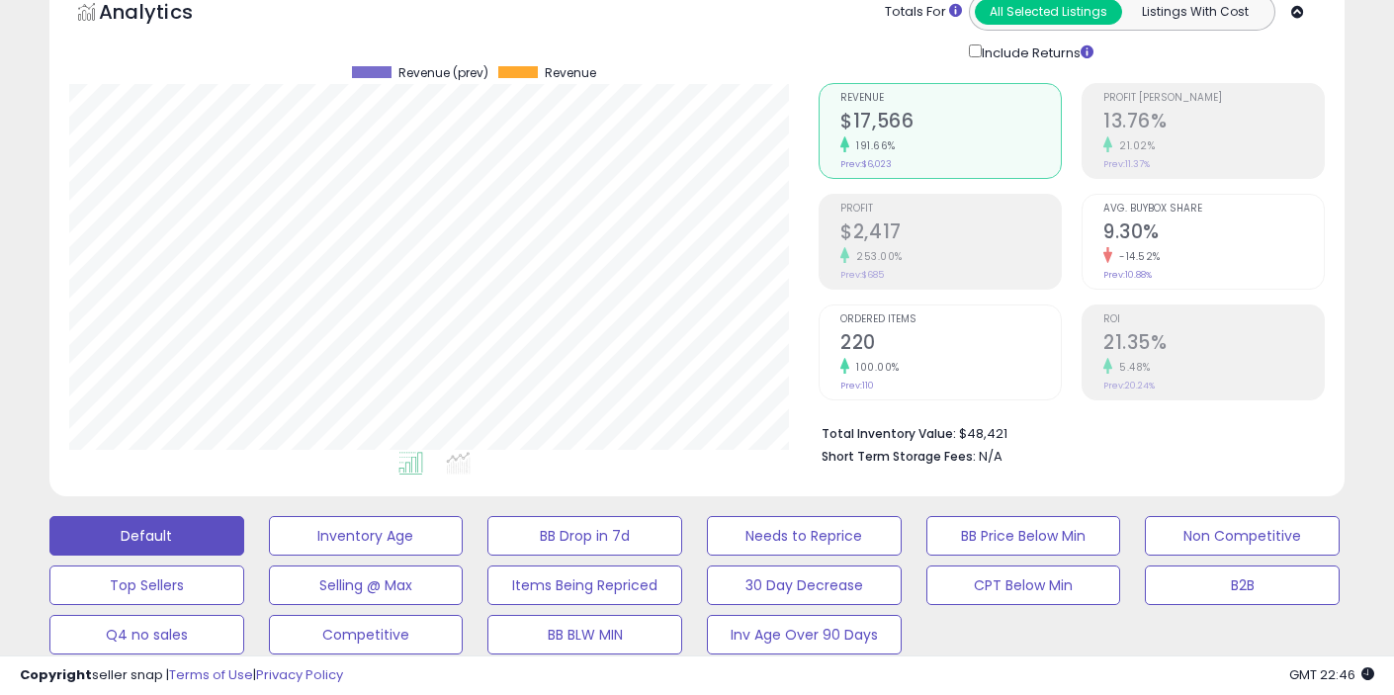
scroll to position [0, 0]
